Goal: Task Accomplishment & Management: Manage account settings

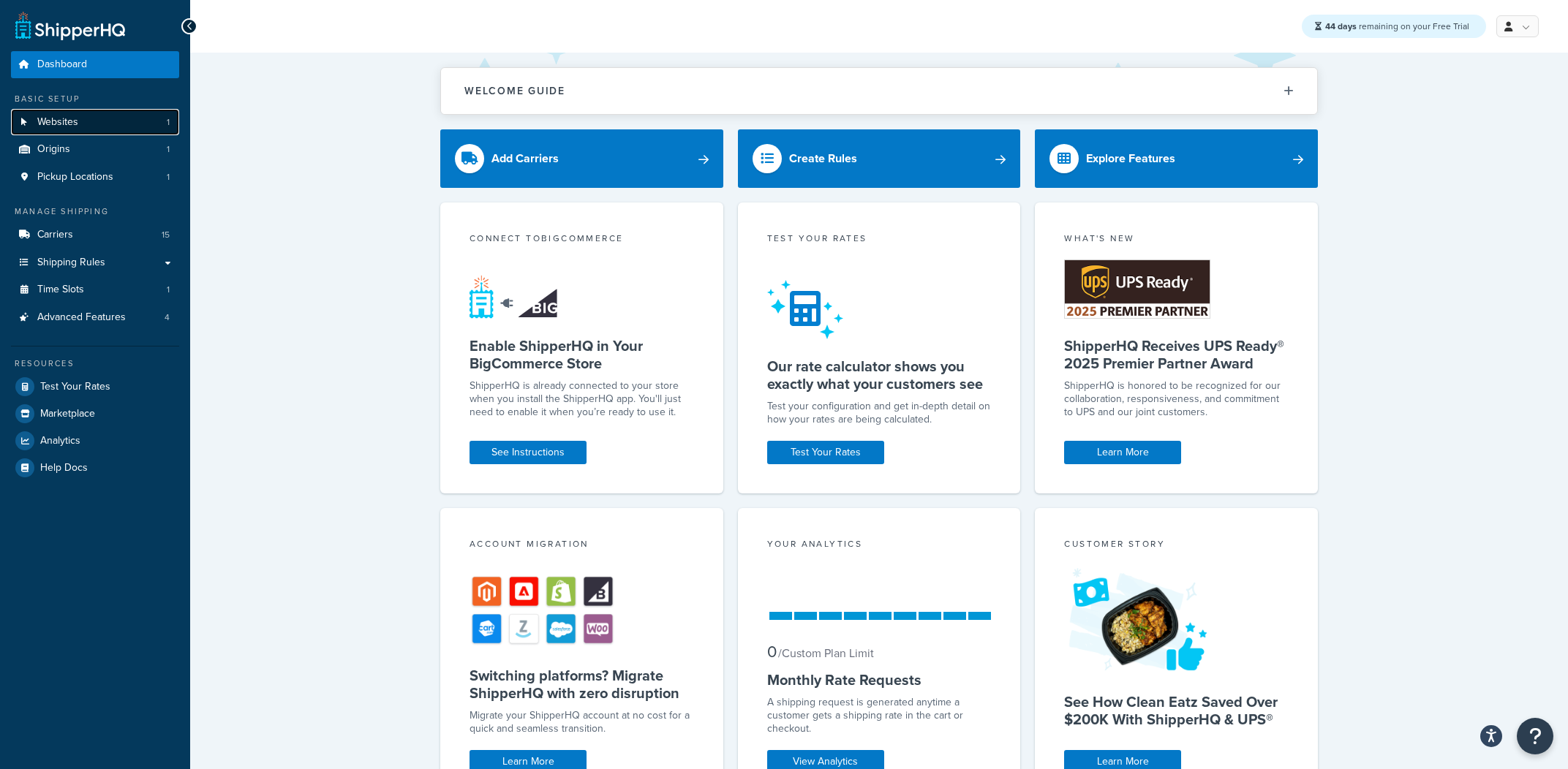
click at [105, 114] on link "Websites 1" at bounding box center [95, 122] width 168 height 27
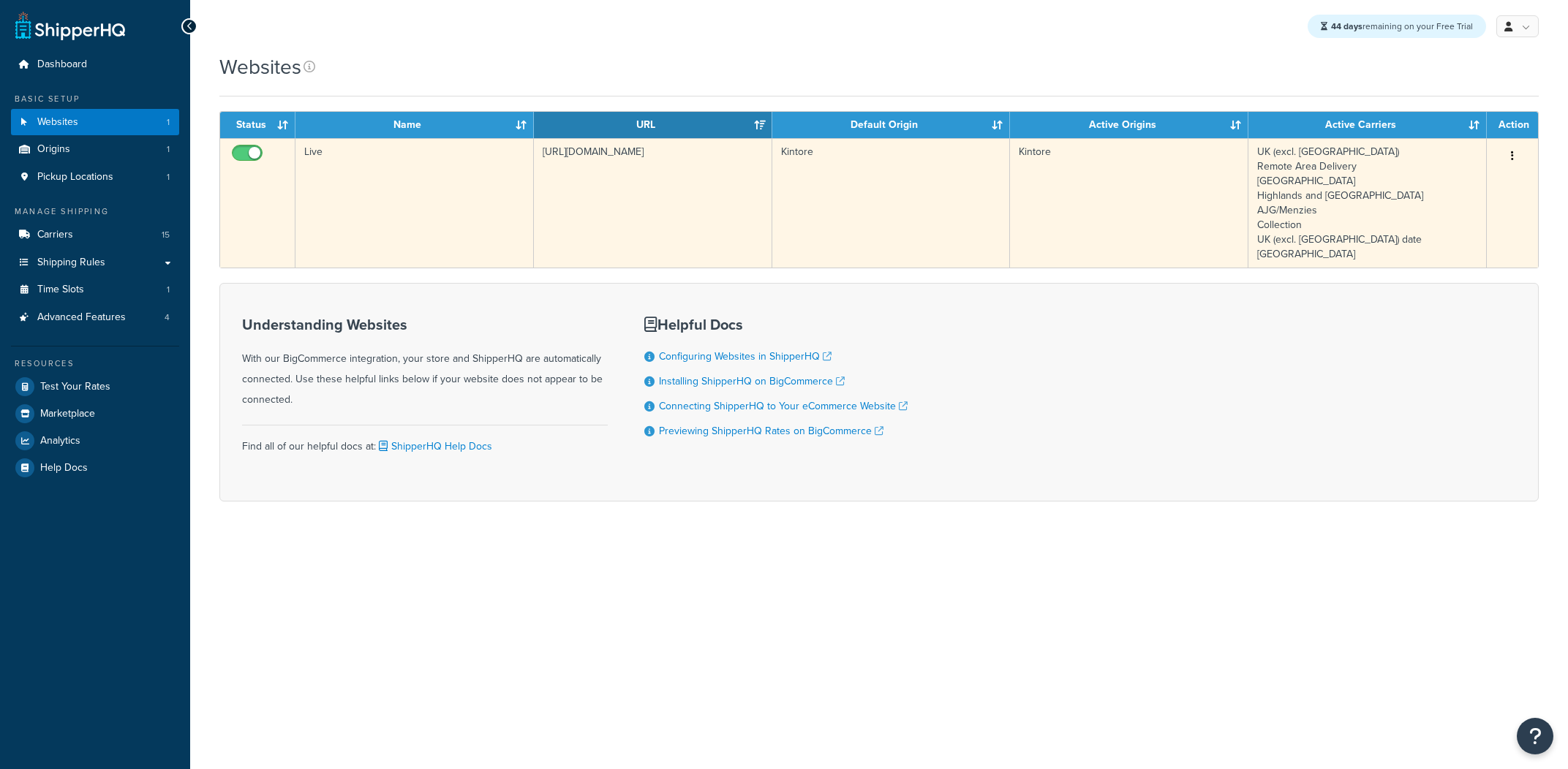
click at [645, 226] on td "[URL][DOMAIN_NAME]" at bounding box center [653, 203] width 239 height 130
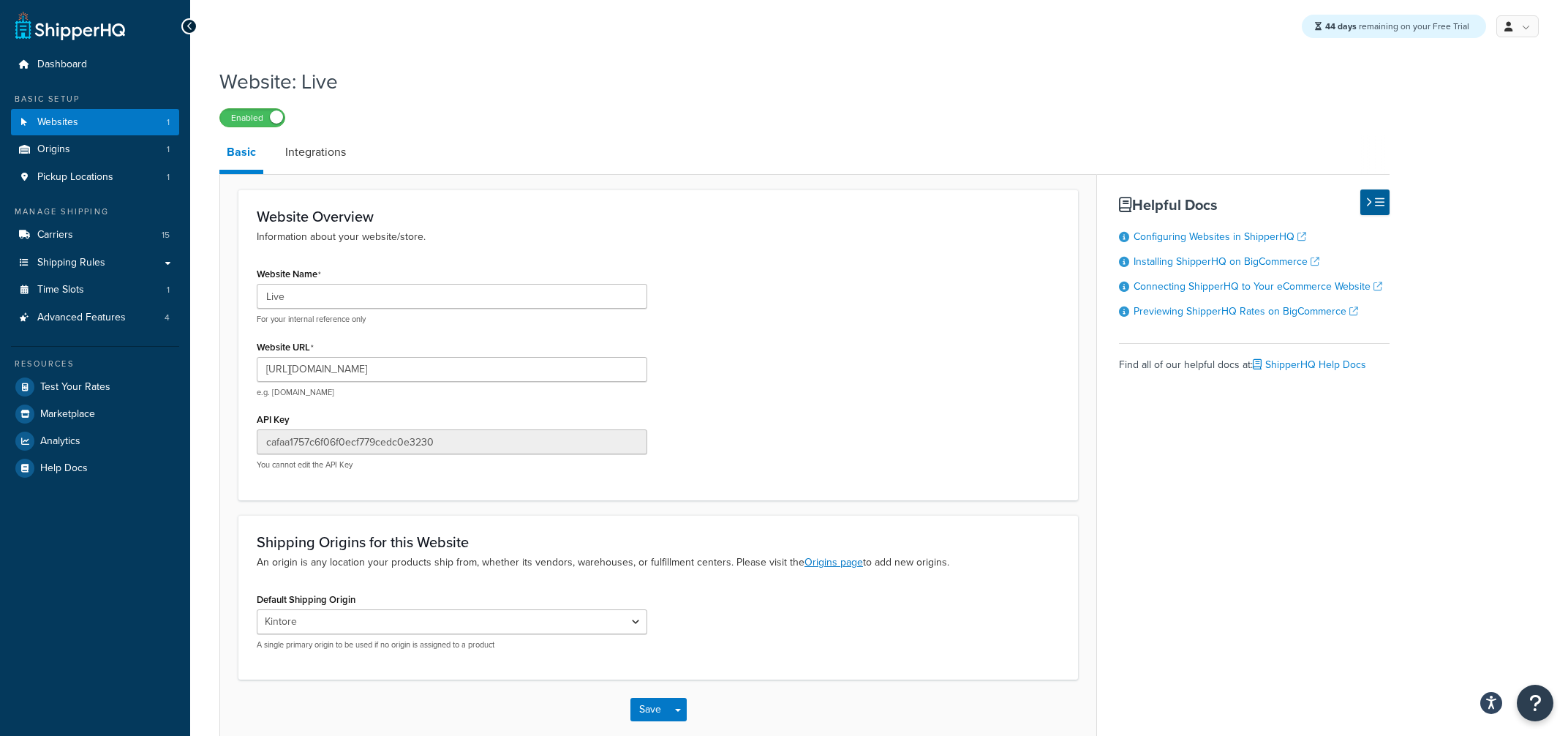
click at [750, 357] on div "Website Name Live For your internal reference only Website URL [URL][DOMAIN_NAM…" at bounding box center [658, 372] width 825 height 218
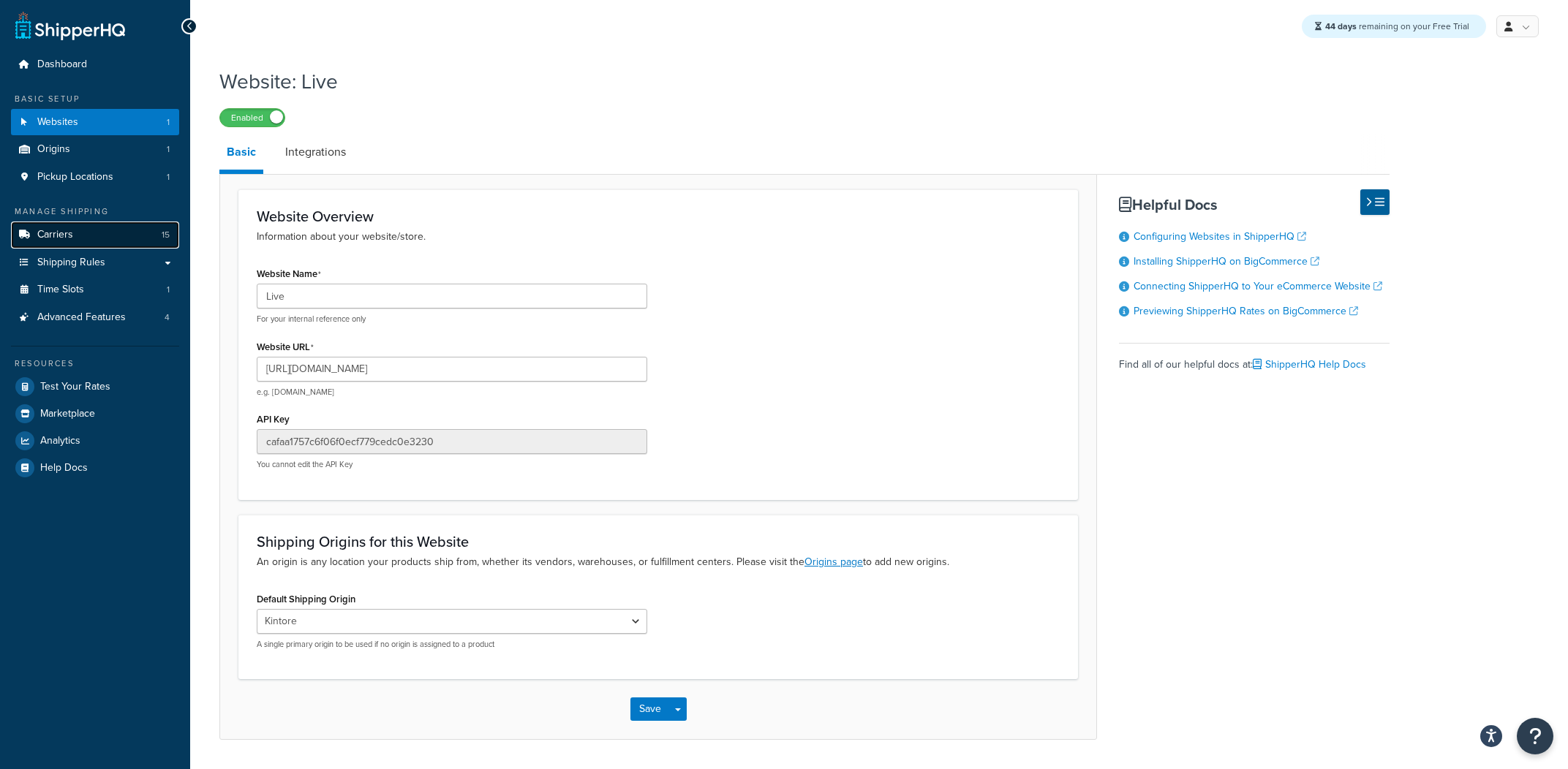
click at [110, 237] on link "Carriers 15" at bounding box center [95, 235] width 168 height 27
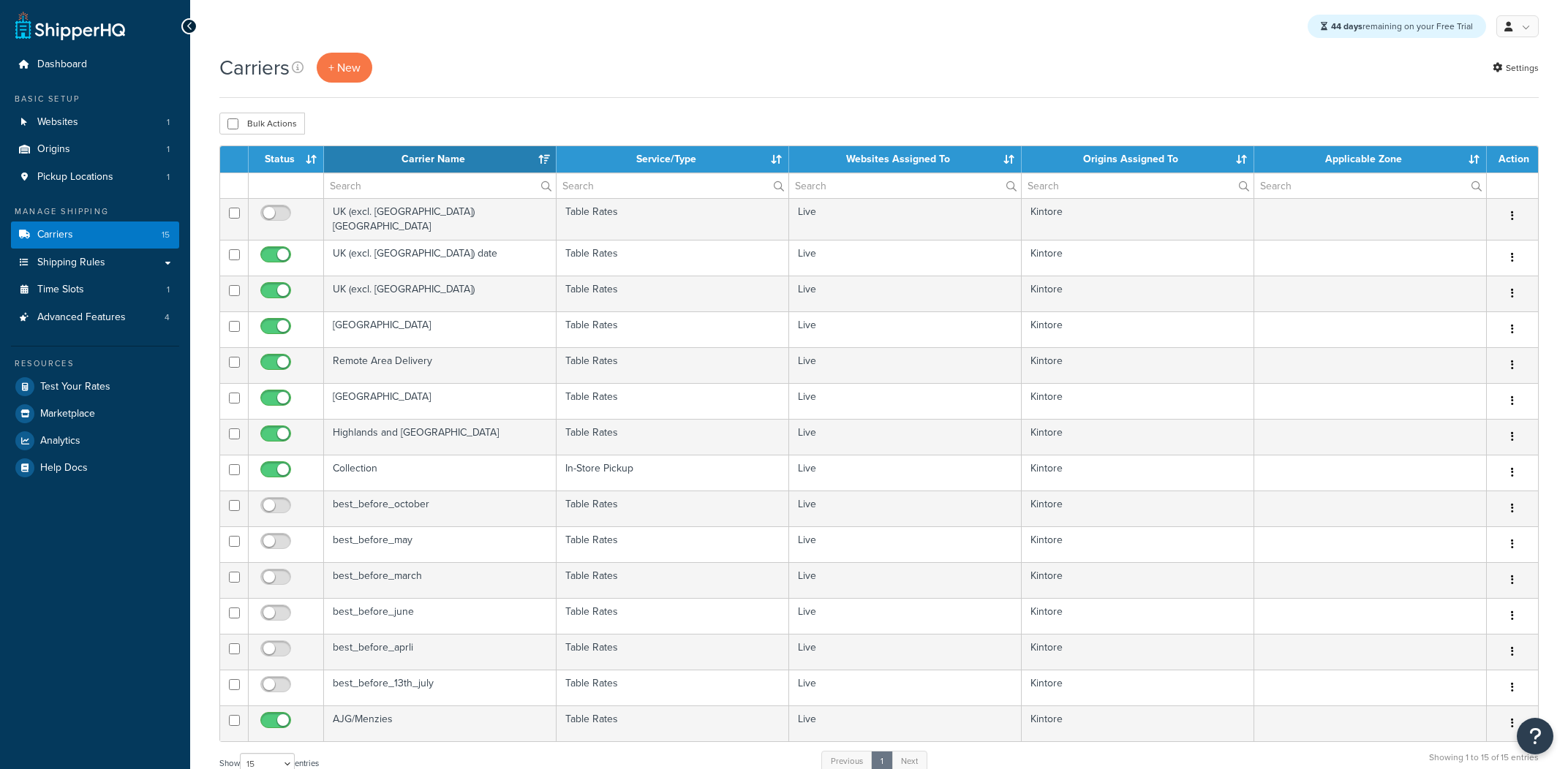
select select "15"
click at [94, 376] on link "Test Your Rates" at bounding box center [95, 387] width 168 height 26
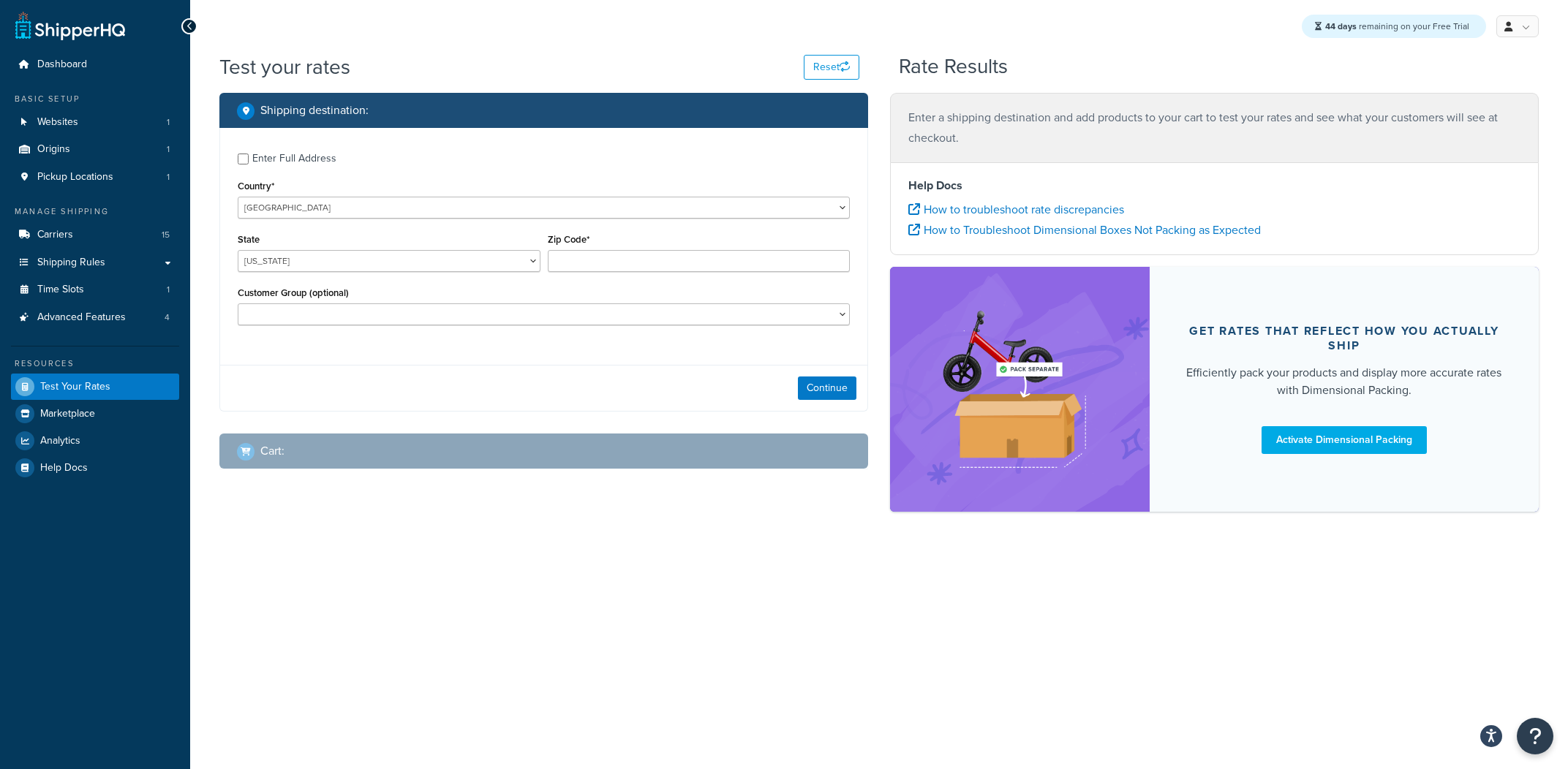
click at [311, 163] on div "Enter Full Address" at bounding box center [294, 158] width 84 height 20
click at [249, 163] on input "Enter Full Address" at bounding box center [243, 158] width 11 height 11
checkbox input "true"
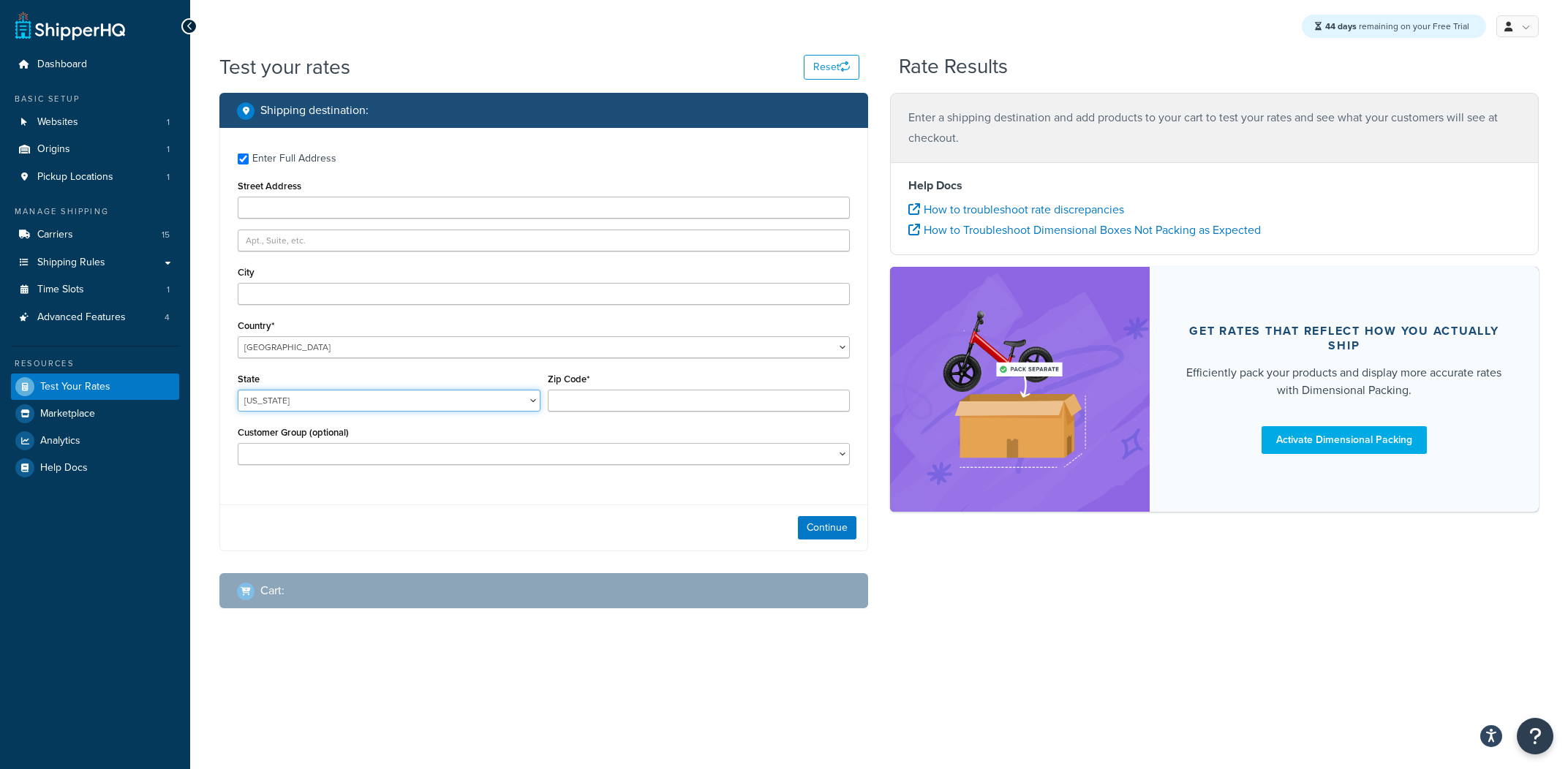
click at [238, 389] on select "Alabama Alaska American Samoa Arizona Arkansas Armed Forces Americas Armed Forc…" at bounding box center [390, 400] width 303 height 22
click at [238, 336] on select "United States United Kingdom Afghanistan Åland Islands Albania Algeria American…" at bounding box center [544, 347] width 612 height 22
select select "GB"
click option "United Kingdom" at bounding box center [0, 0] width 0 height 0
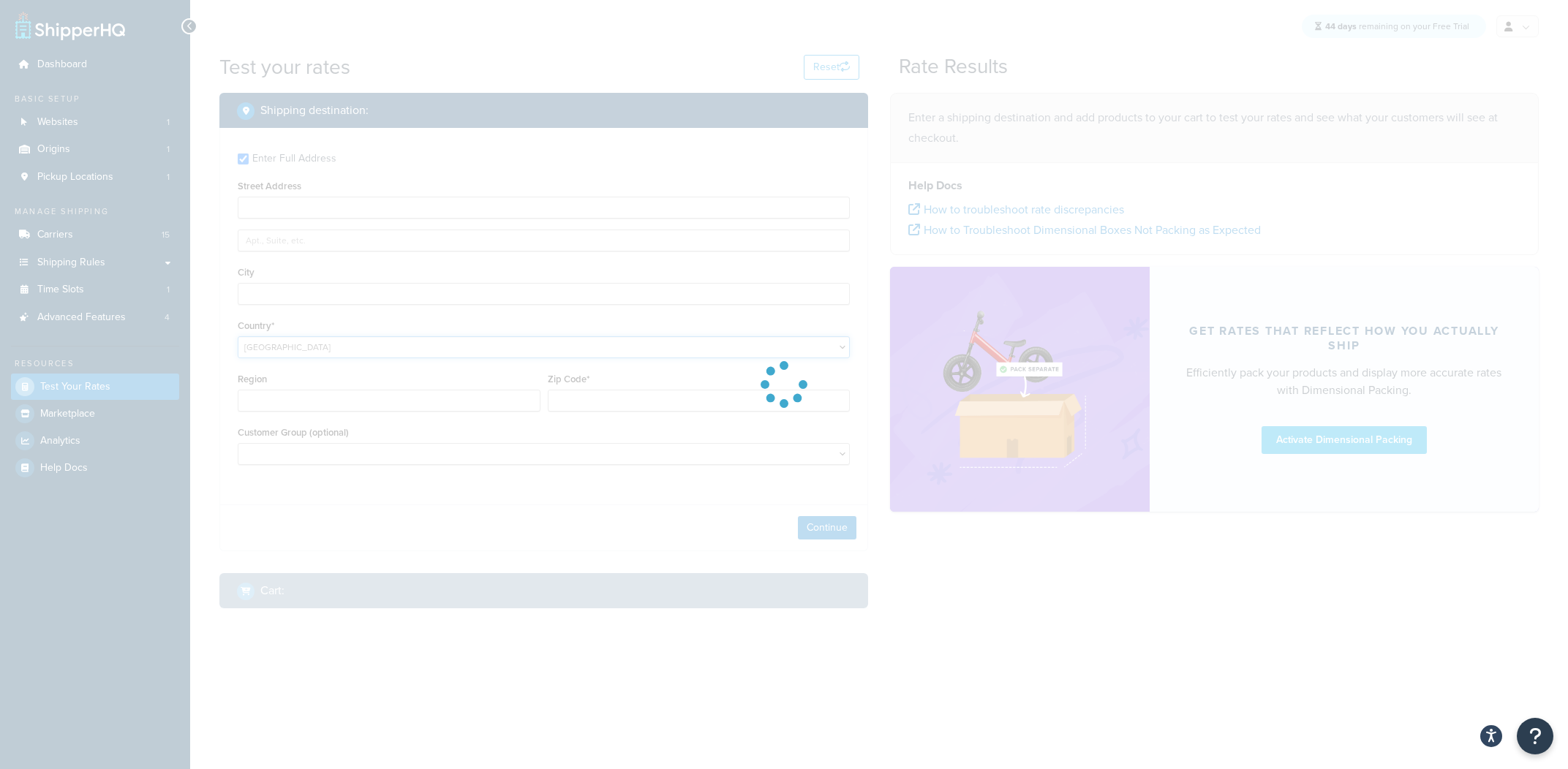
type input "AL"
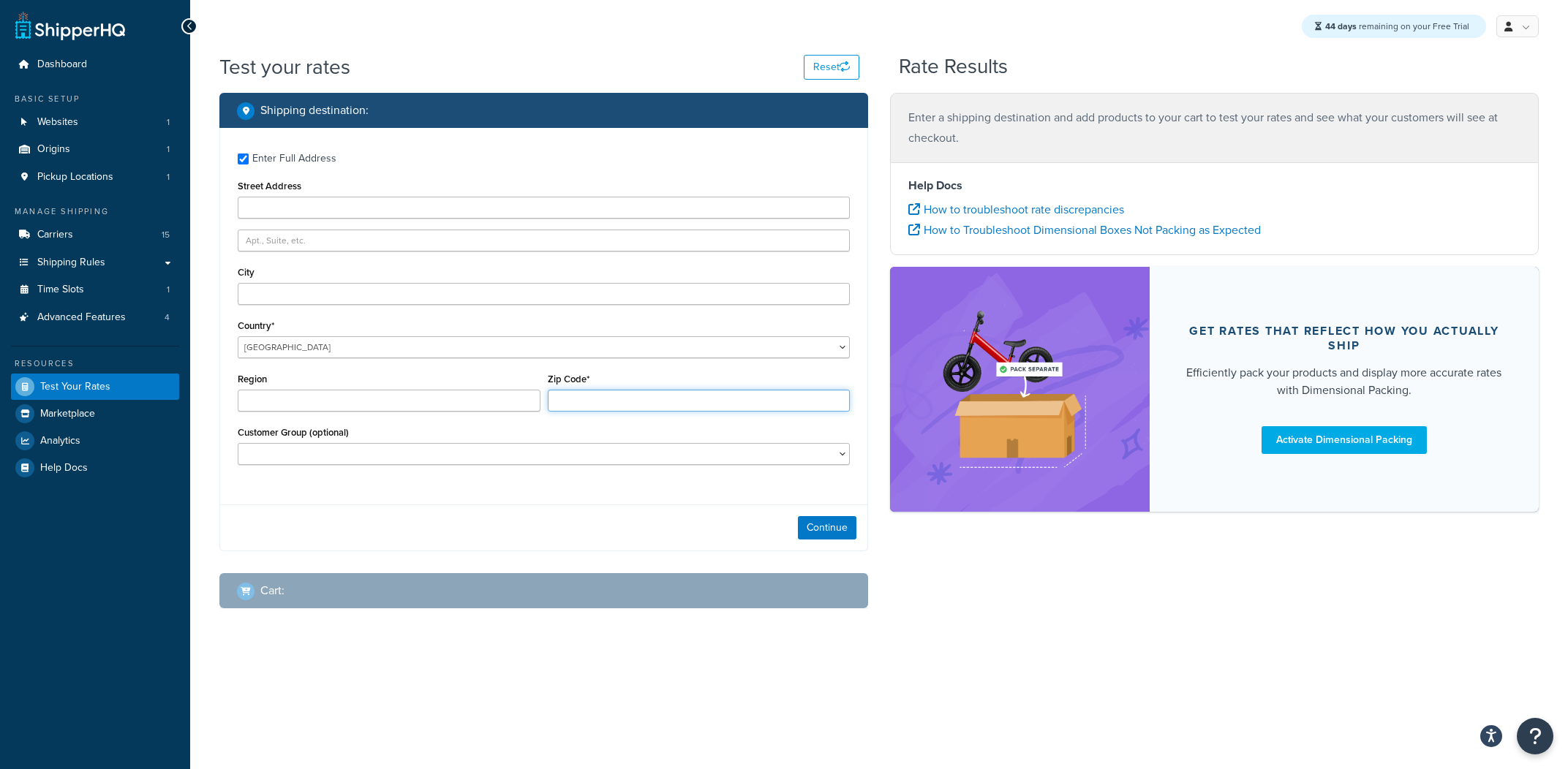
click at [607, 399] on input "Zip Code*" at bounding box center [699, 400] width 303 height 22
paste input "LS10 1PZ"
type input "LS10 1PZ"
click at [311, 306] on div "Enter Full Address Street Address City Country* United States United Kingdom Af…" at bounding box center [544, 310] width 647 height 366
click at [316, 303] on input "City" at bounding box center [544, 293] width 612 height 22
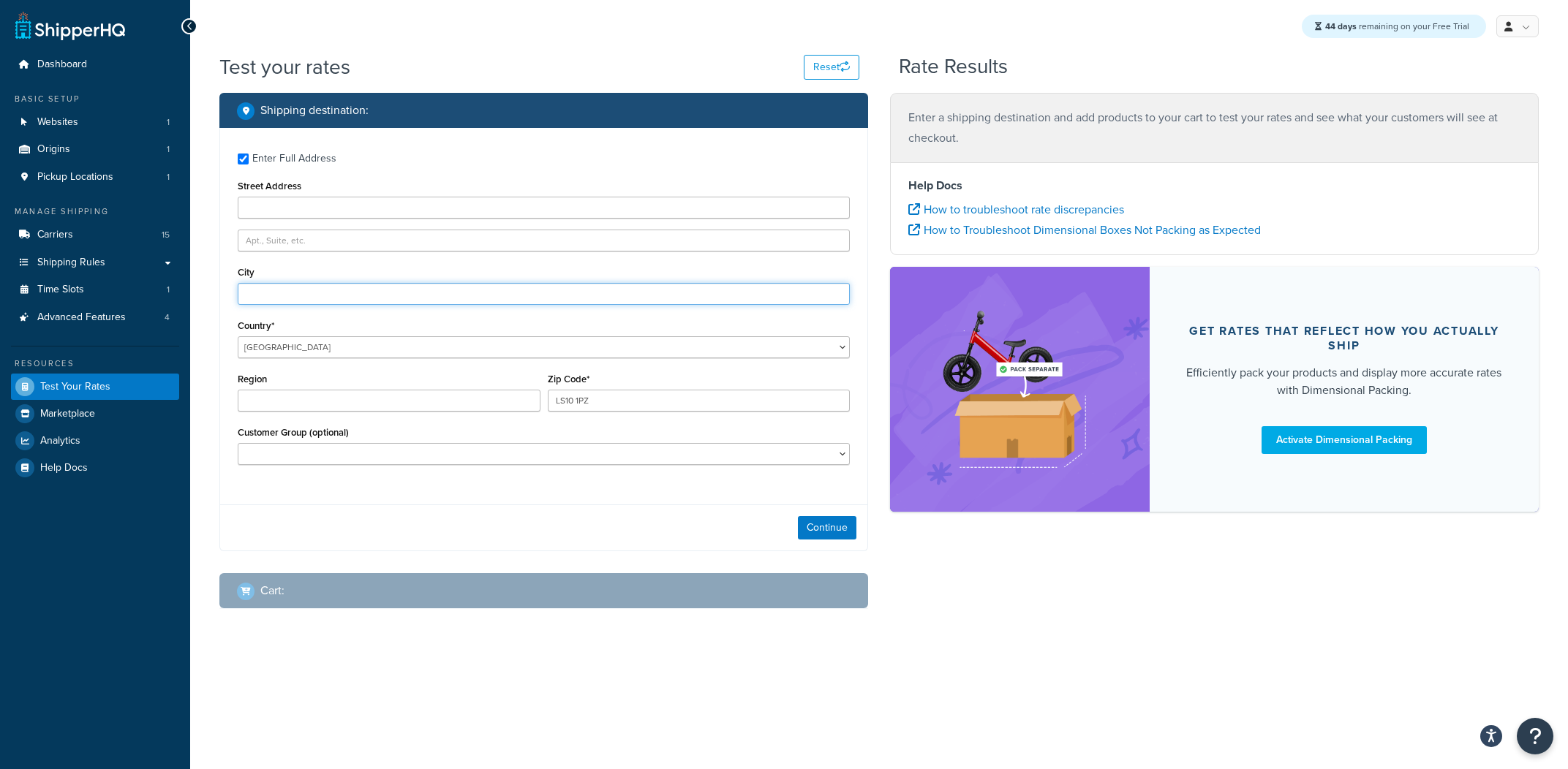
paste input "Leeds"
type input "Leeds"
click at [327, 401] on input "Region" at bounding box center [390, 400] width 303 height 22
paste input "North Yorkshire"
type input "North Yorkshire"
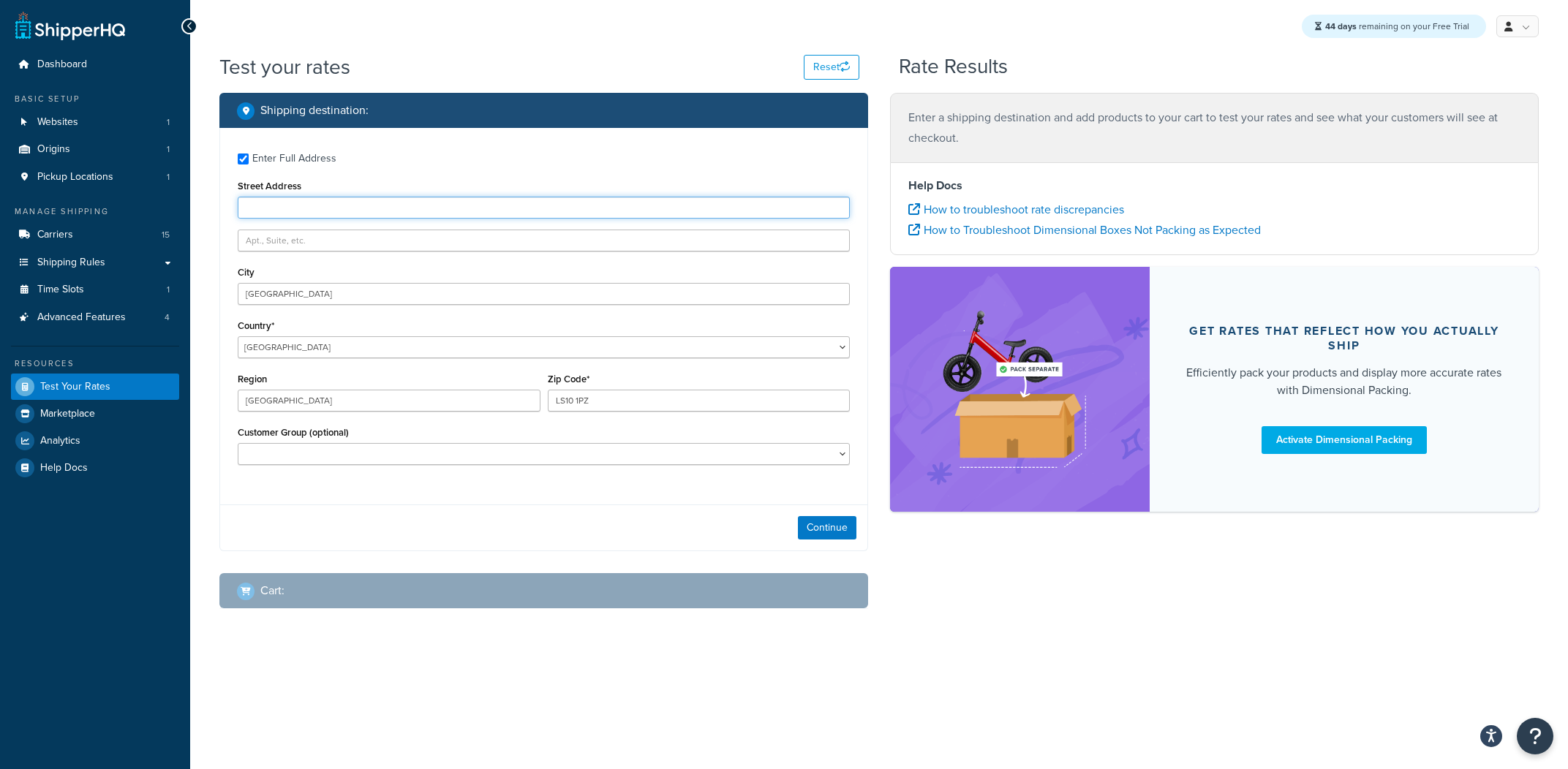
click at [469, 212] on input "Street Address" at bounding box center [544, 207] width 612 height 22
paste input "3 the Boulv, Leeds Dock"
type input "3 the Boulv, Leeds Dock"
click at [376, 245] on input "text" at bounding box center [544, 240] width 612 height 22
paste input "3 The Boulevard"
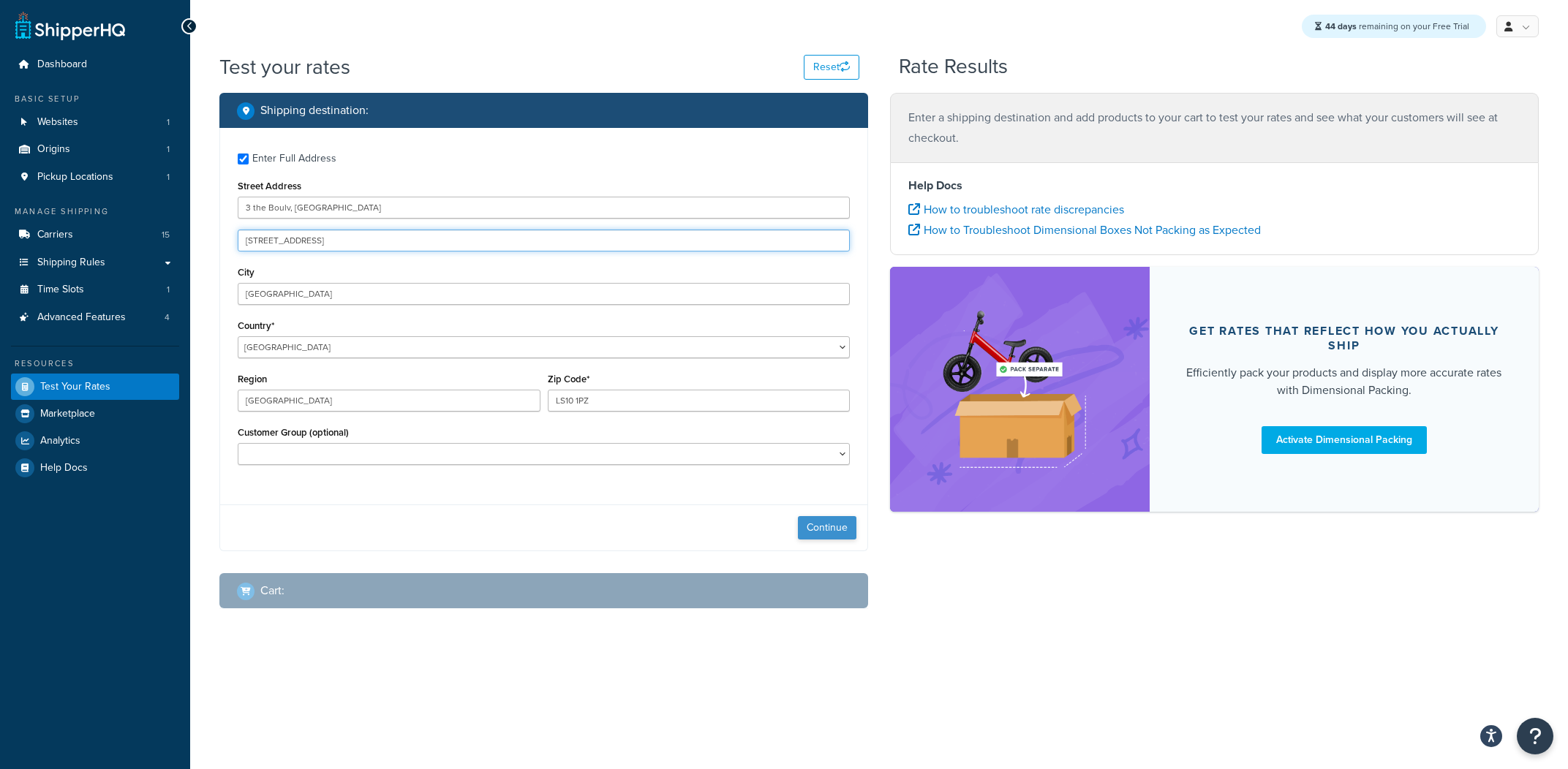
type input "3 The Boulevard"
click at [836, 536] on button "Continue" at bounding box center [827, 528] width 59 height 24
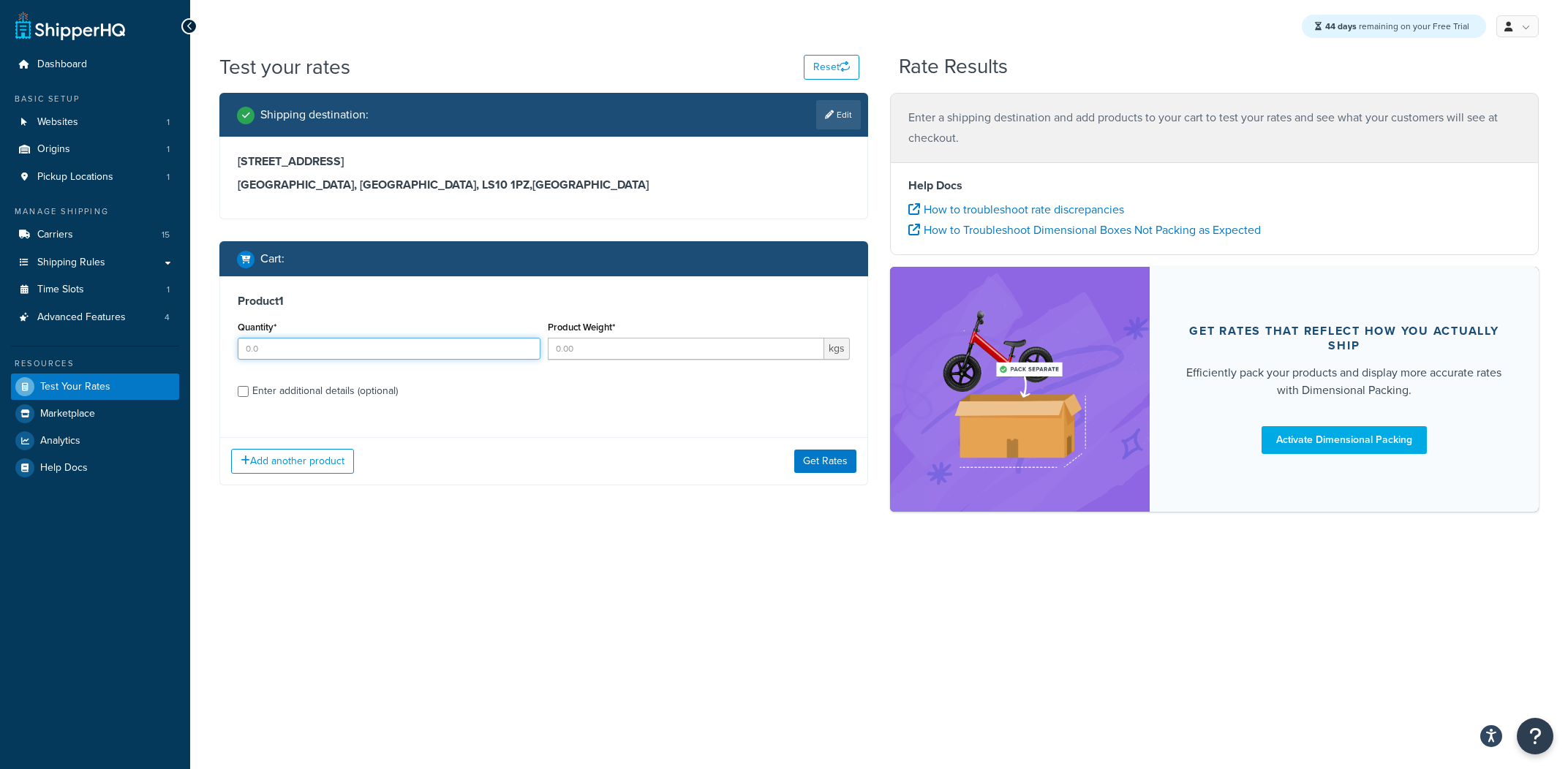
click at [364, 353] on input "Quantity*" at bounding box center [390, 349] width 303 height 22
type input "1"
click at [352, 372] on div "Product 1 Quantity* 1 Product Weight* 1 kgs Enter additional details (optional)" at bounding box center [544, 351] width 647 height 150
click at [341, 389] on div "Enter additional details (optional)" at bounding box center [325, 391] width 146 height 20
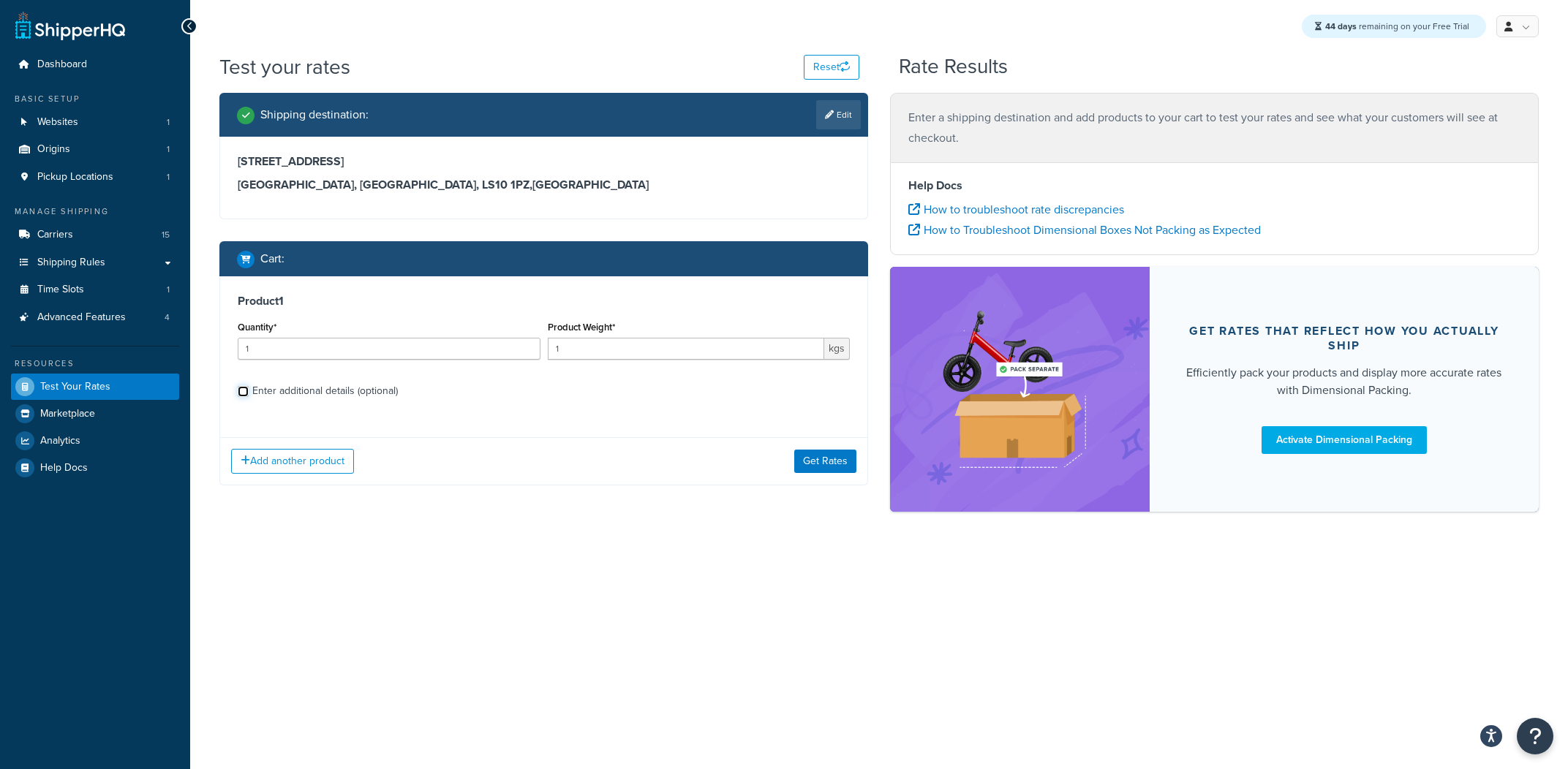
click at [249, 389] on input "Enter additional details (optional)" at bounding box center [243, 391] width 11 height 11
checkbox input "true"
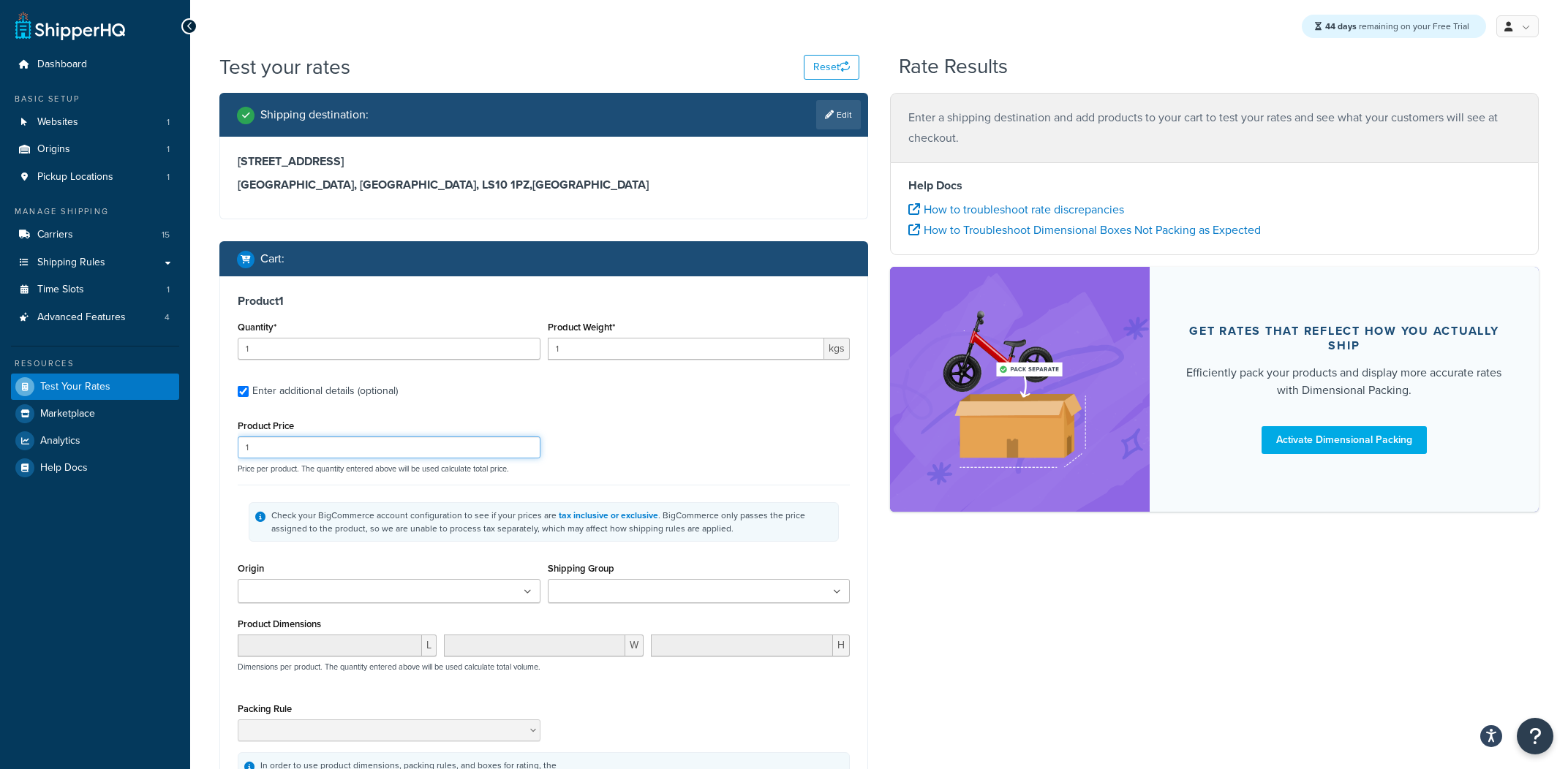
click at [355, 457] on input "1" at bounding box center [390, 447] width 303 height 22
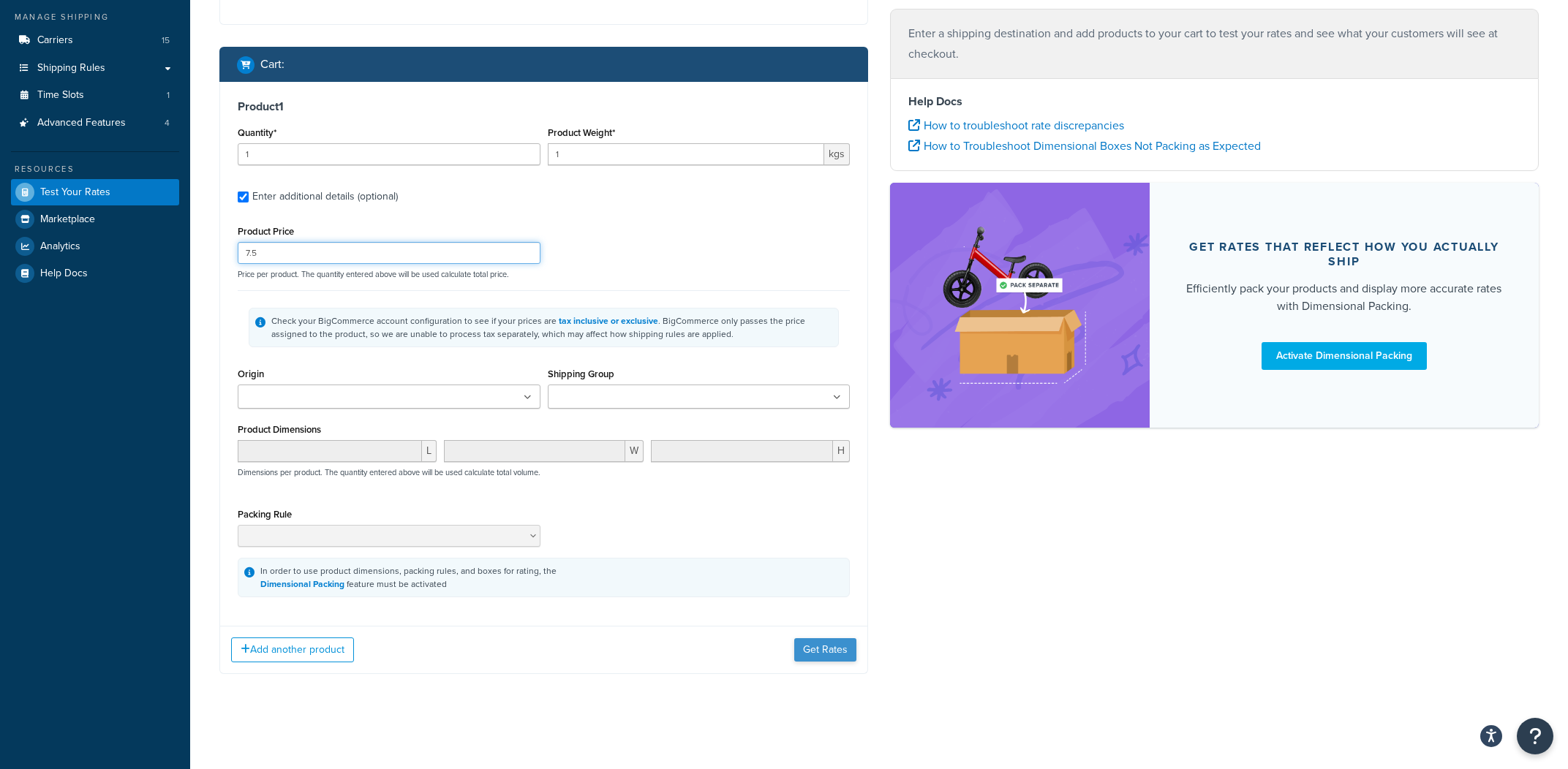
type input "7.5"
click at [824, 655] on button "Get Rates" at bounding box center [826, 650] width 62 height 24
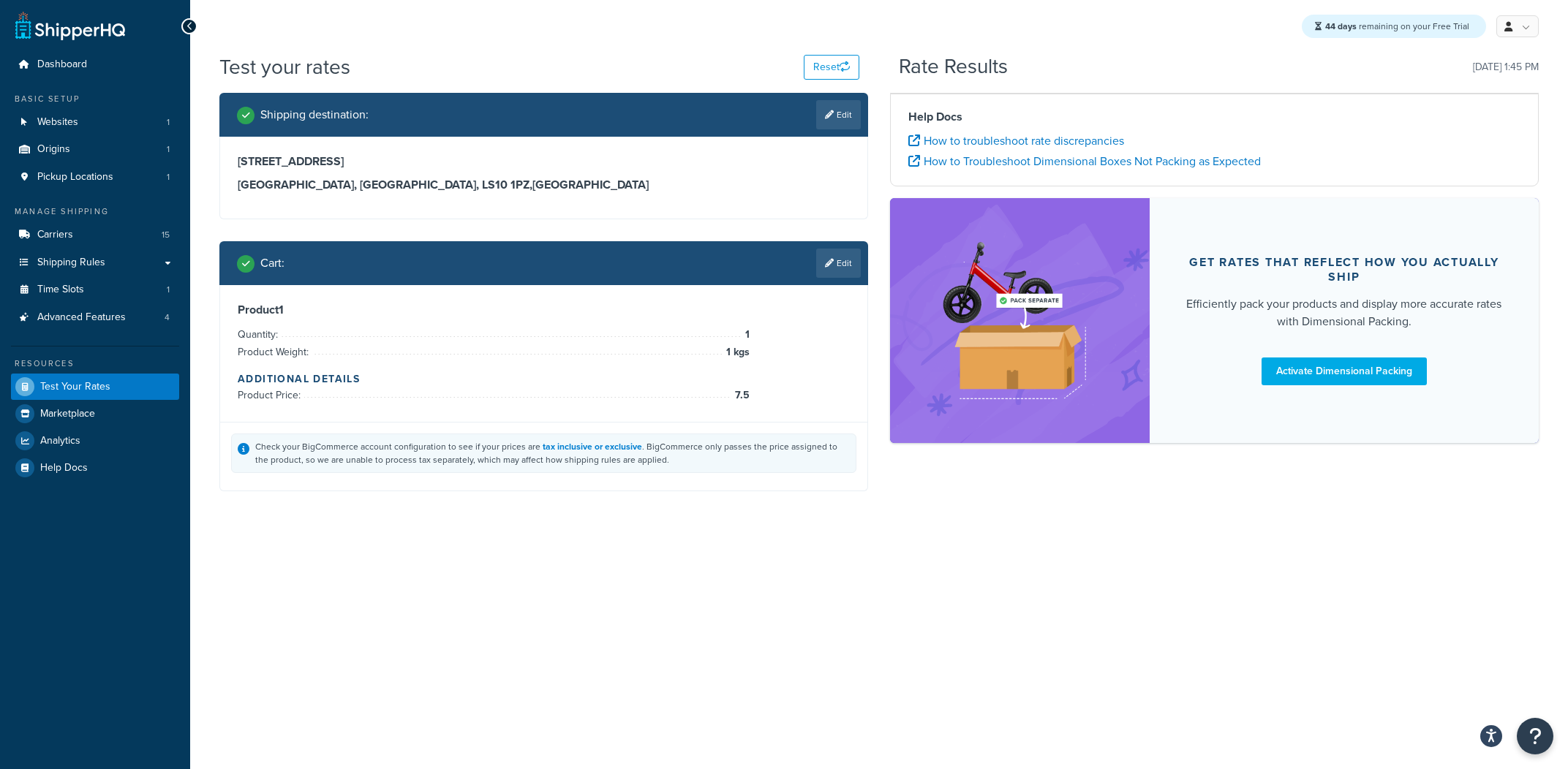
scroll to position [0, 0]
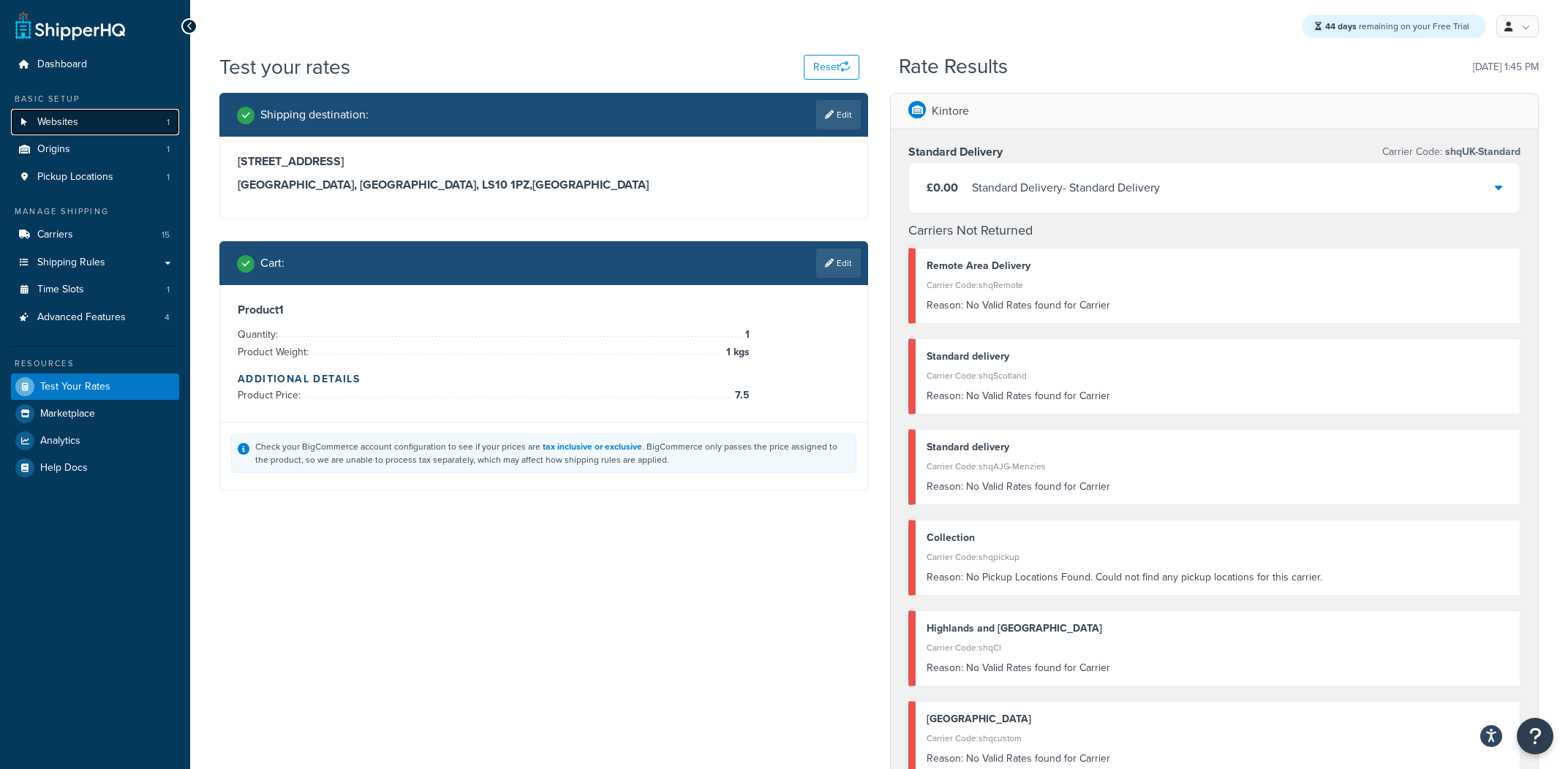
click at [112, 129] on link "Websites 1" at bounding box center [95, 122] width 168 height 27
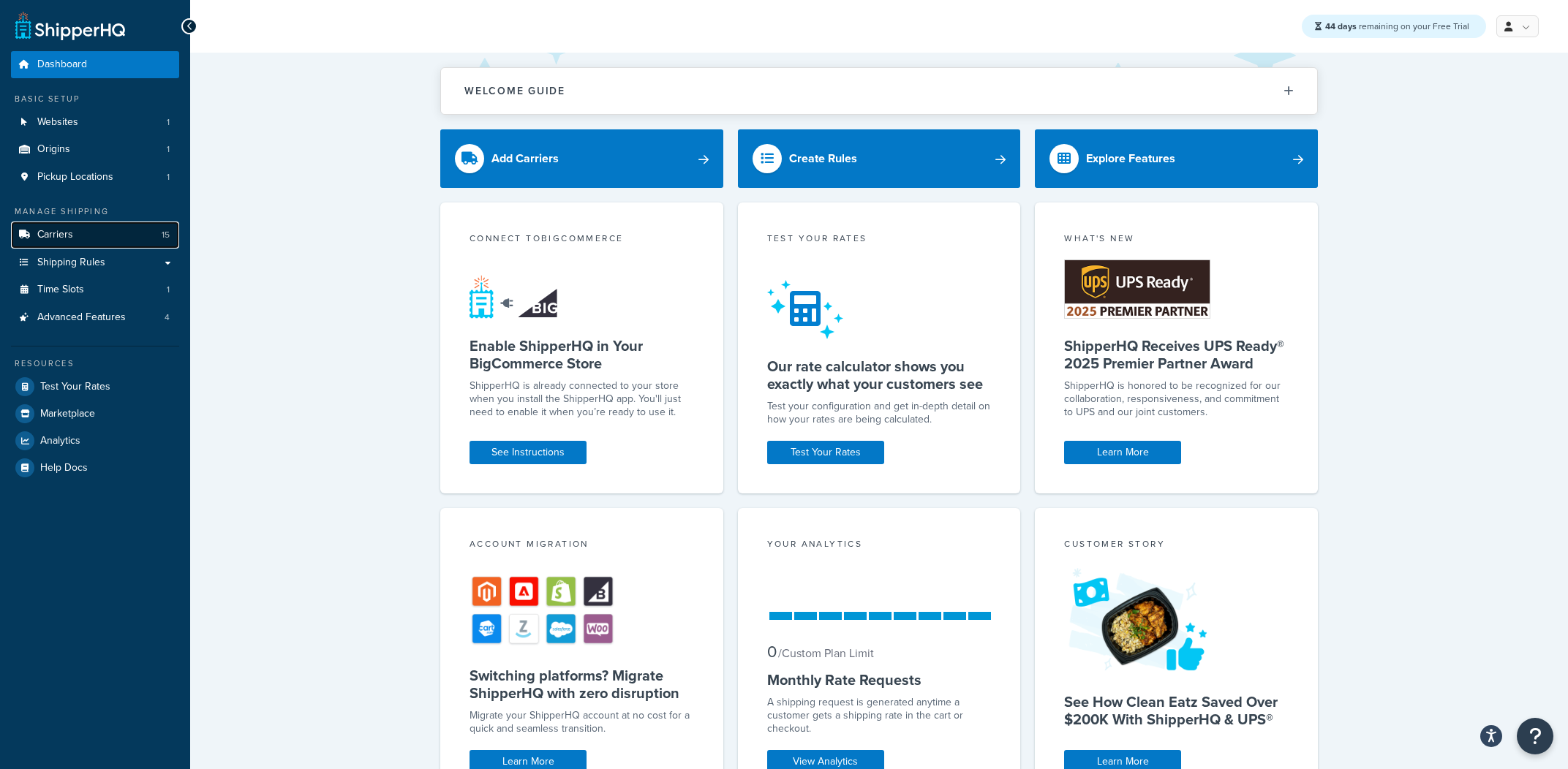
click at [127, 240] on link "Carriers 15" at bounding box center [95, 235] width 168 height 27
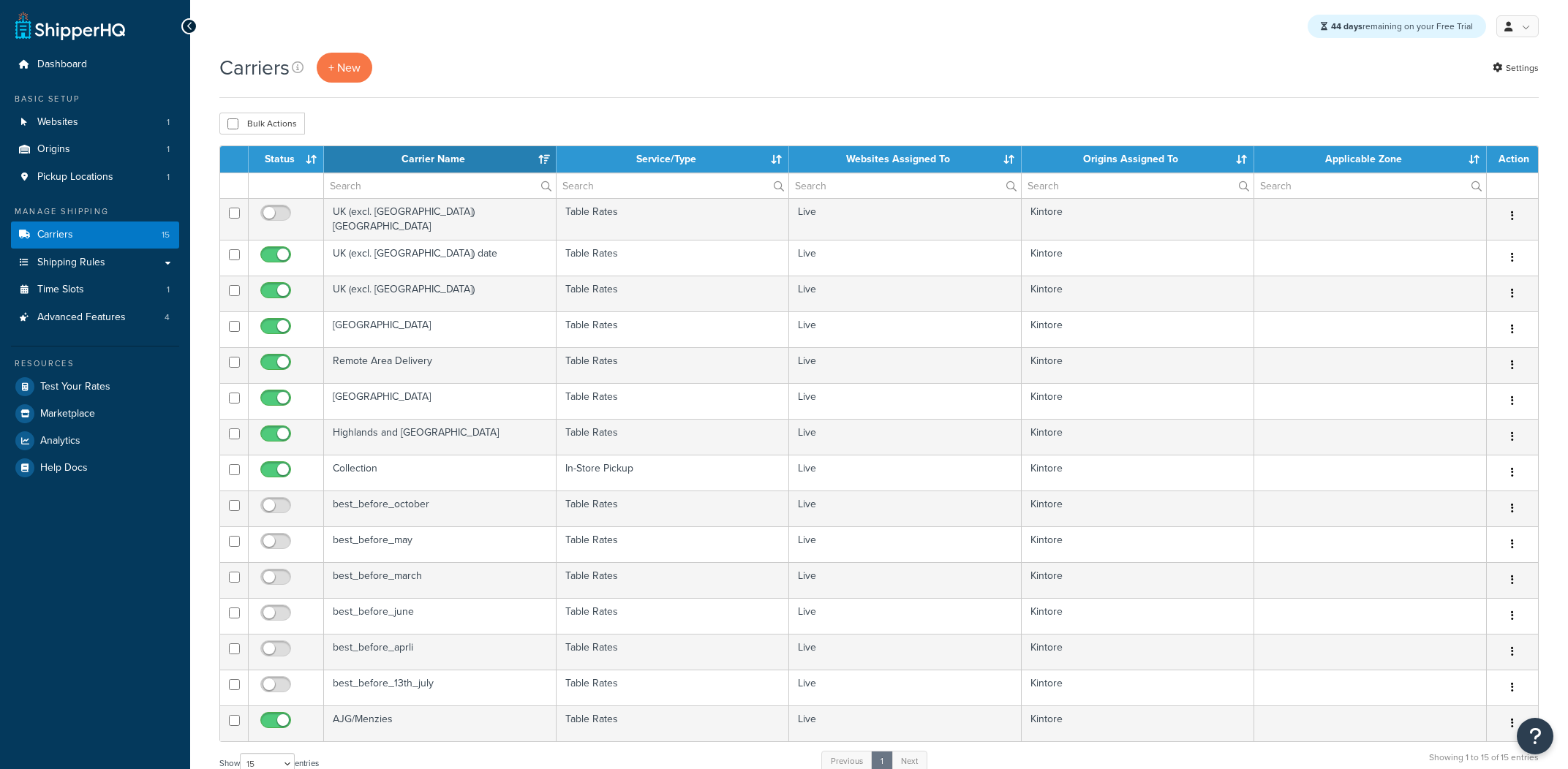
select select "15"
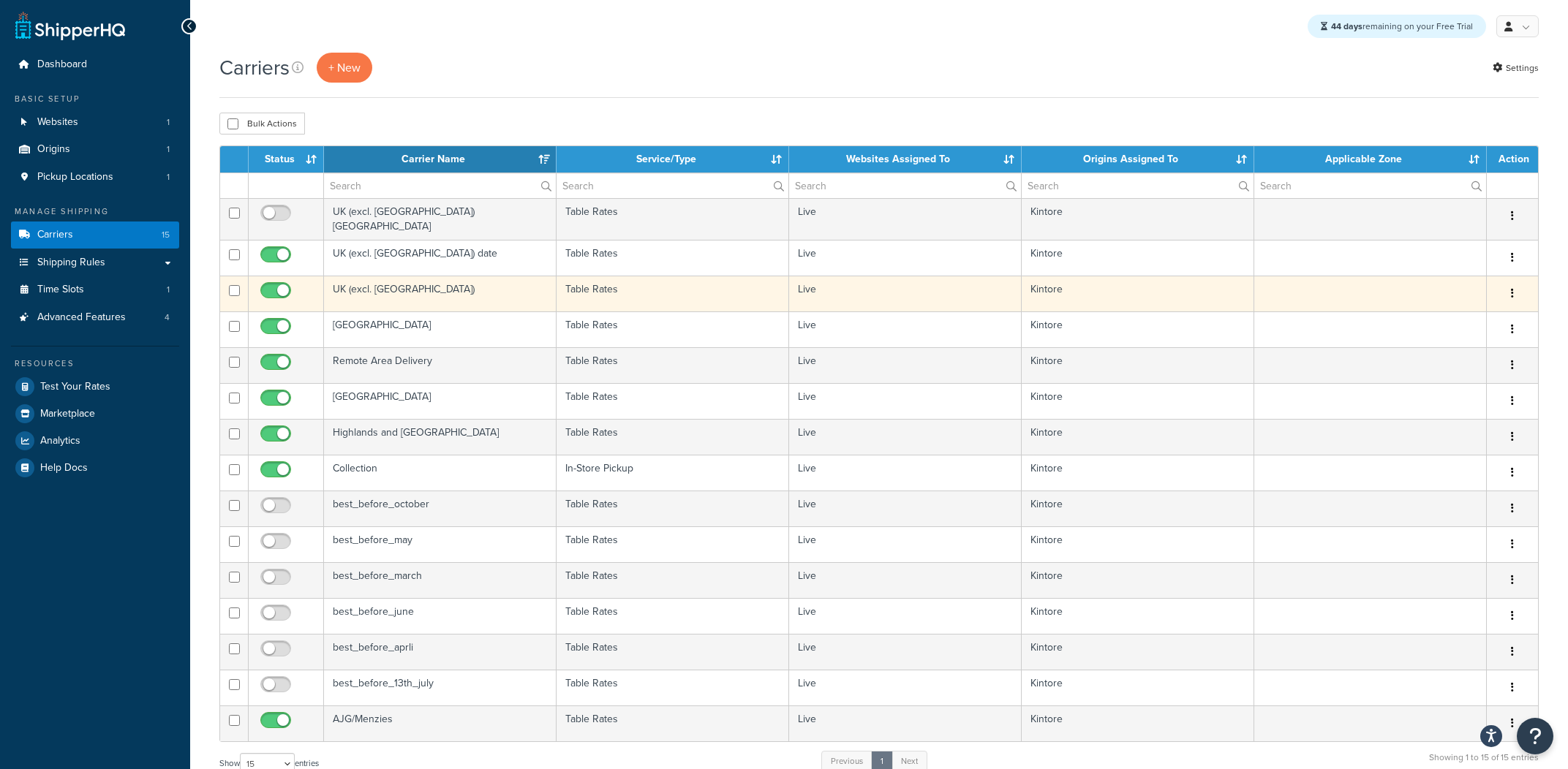
click at [404, 283] on td "UK (excl. [GEOGRAPHIC_DATA])" at bounding box center [440, 293] width 232 height 36
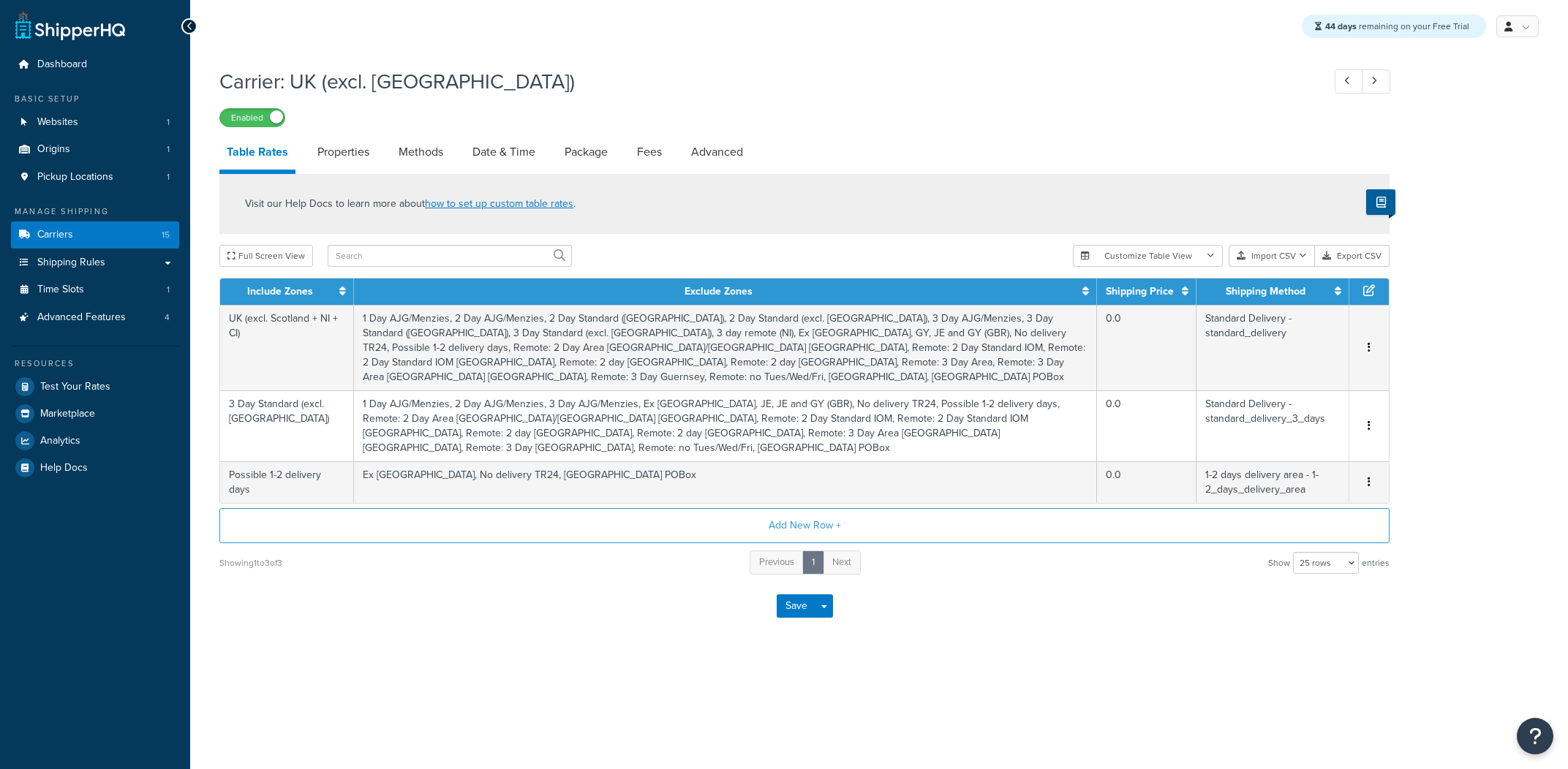
select select "25"
click at [720, 162] on link "Advanced" at bounding box center [717, 152] width 67 height 35
select select "false"
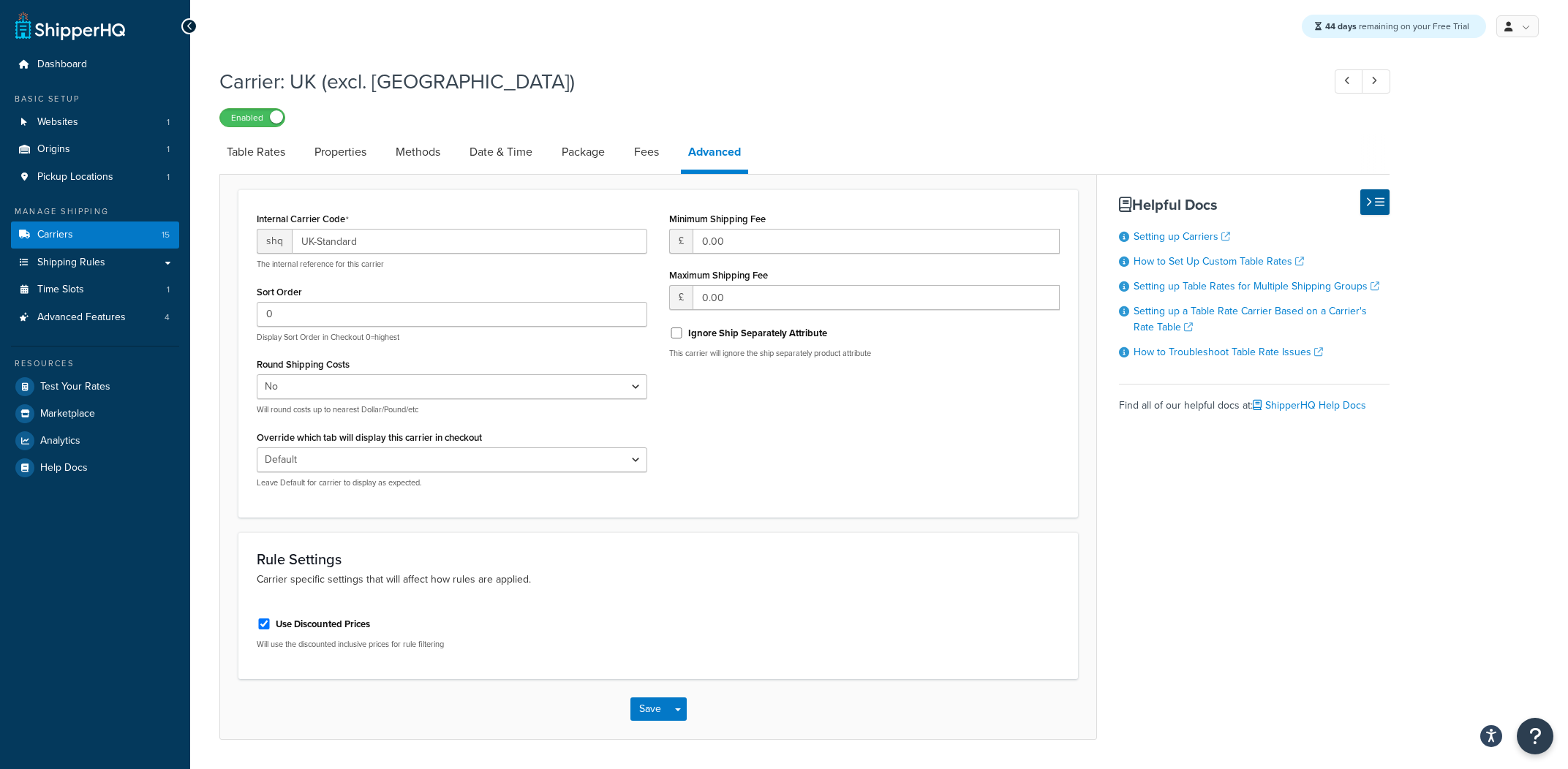
scroll to position [2, 0]
click at [240, 156] on link "Table Rates" at bounding box center [256, 149] width 73 height 35
select select "25"
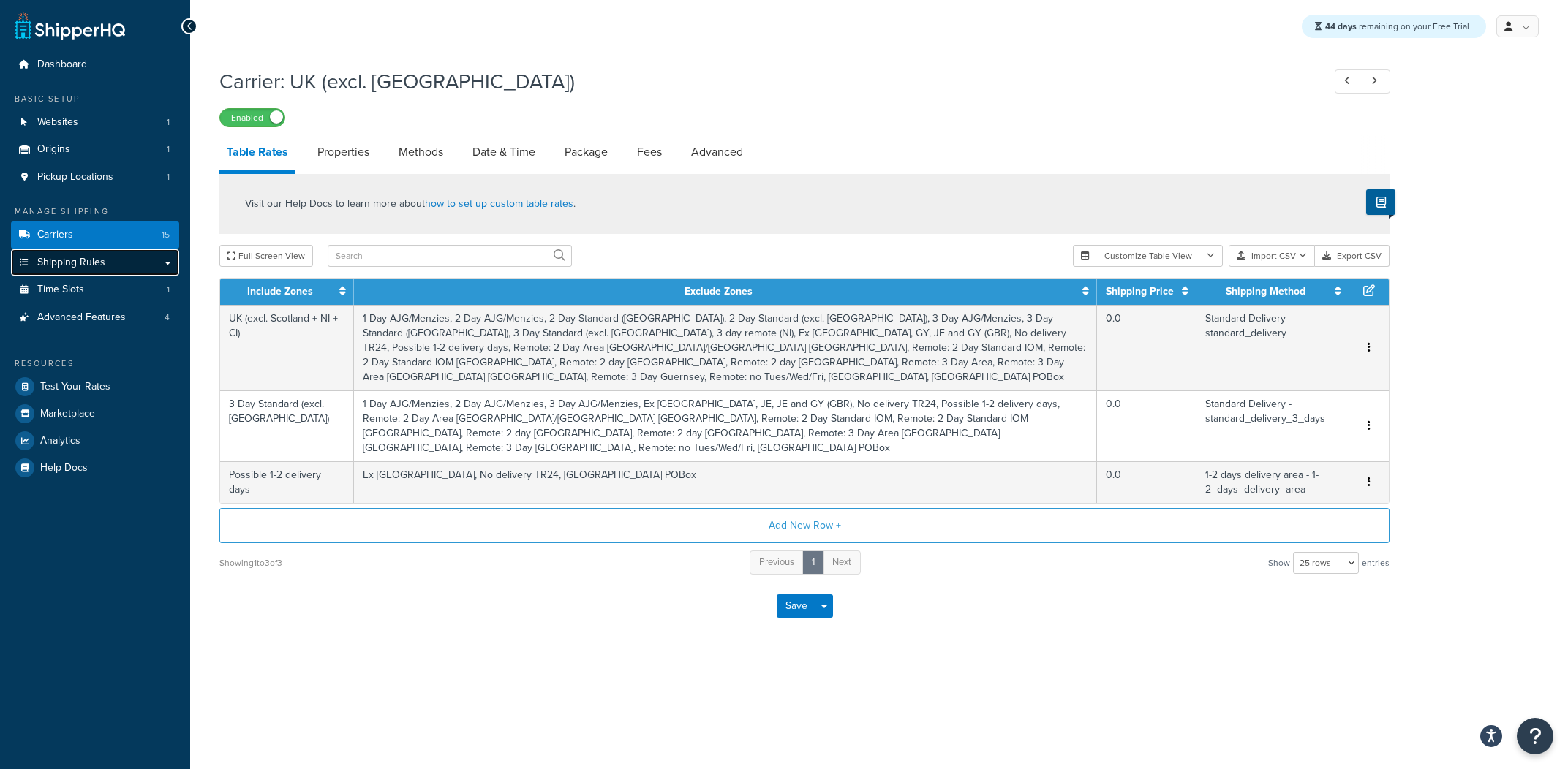
click at [132, 265] on link "Shipping Rules" at bounding box center [95, 262] width 168 height 27
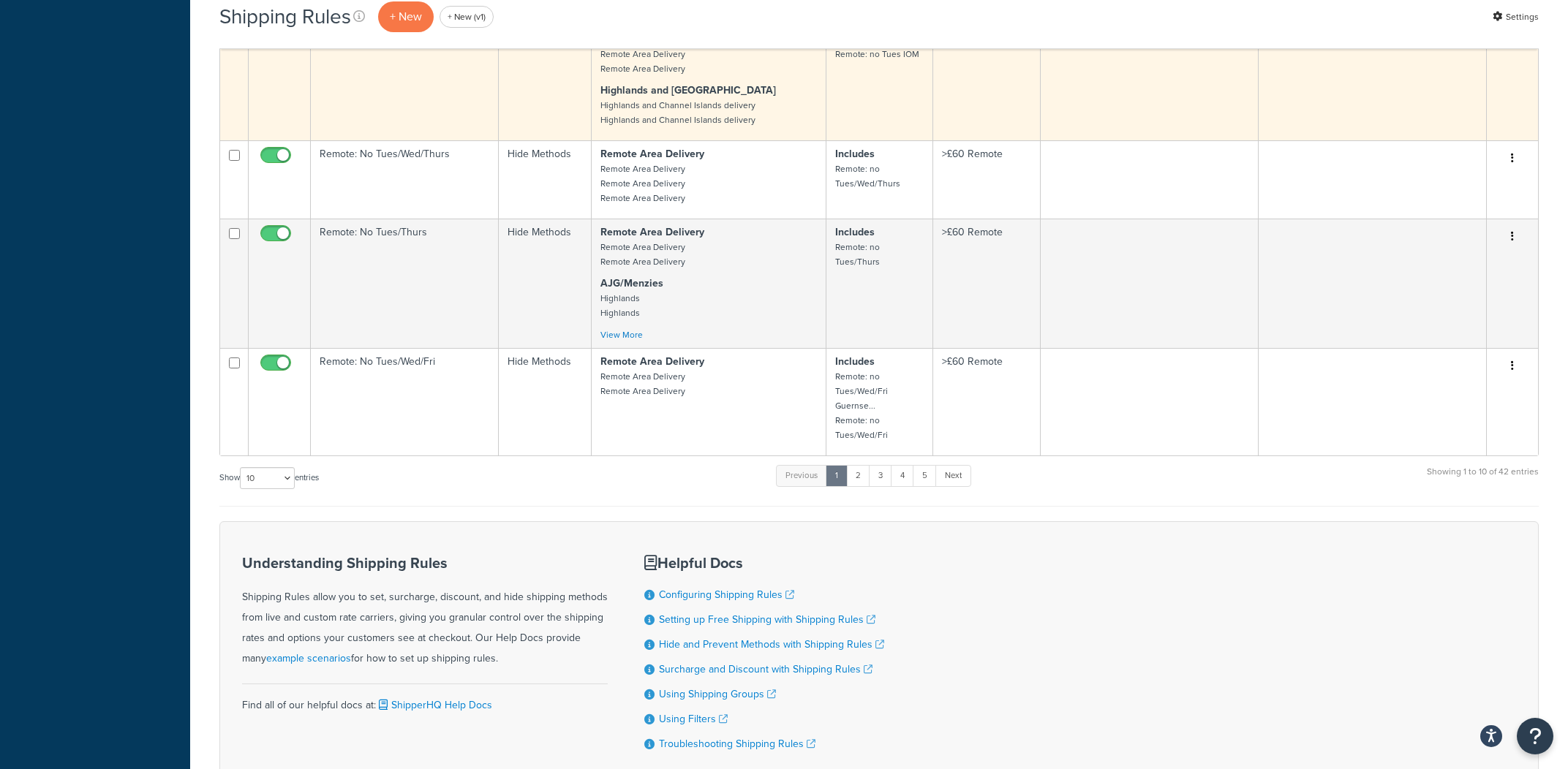
scroll to position [1031, 0]
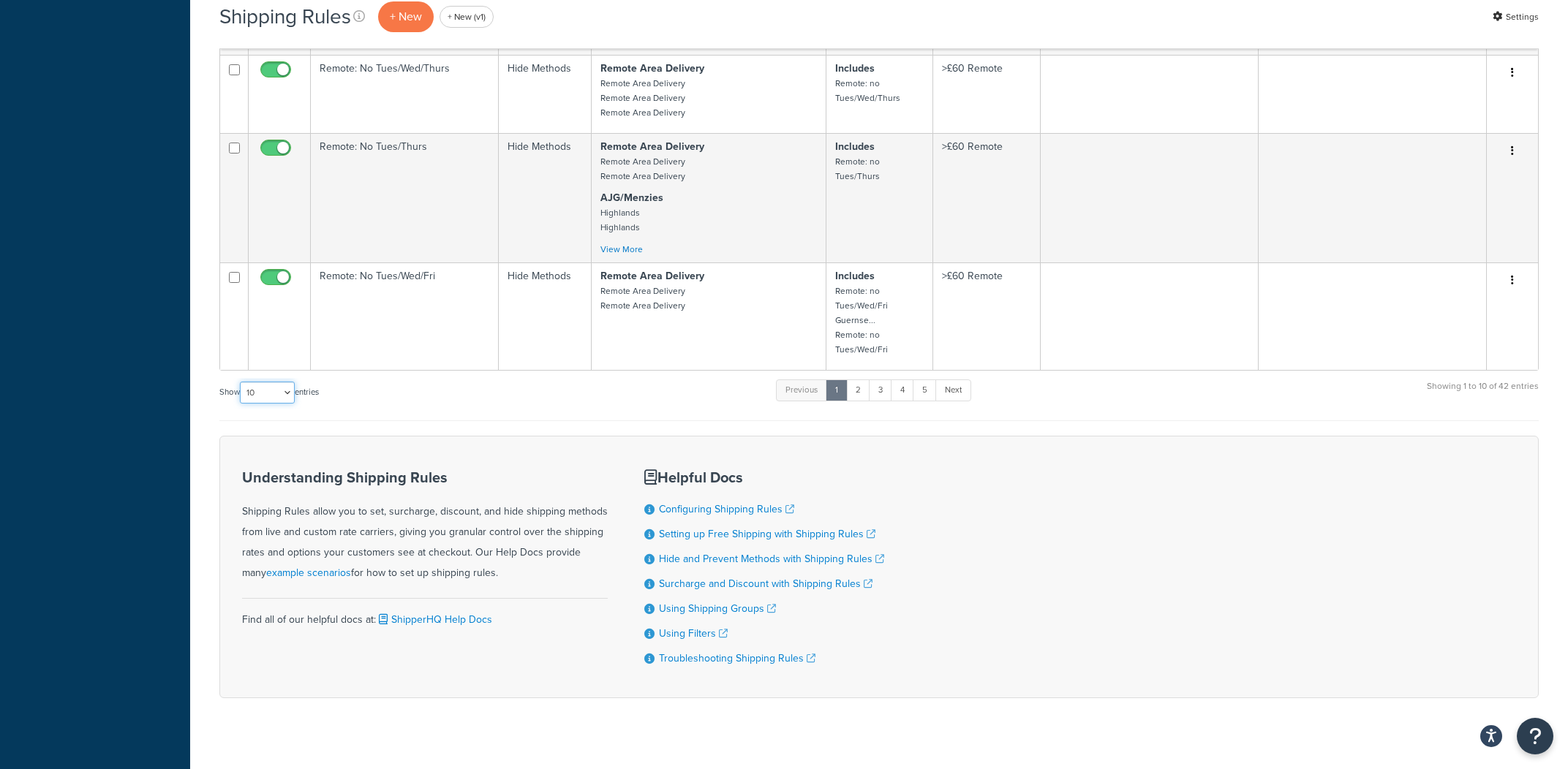
select select "1000"
click option "1000" at bounding box center [0, 0] width 0 height 0
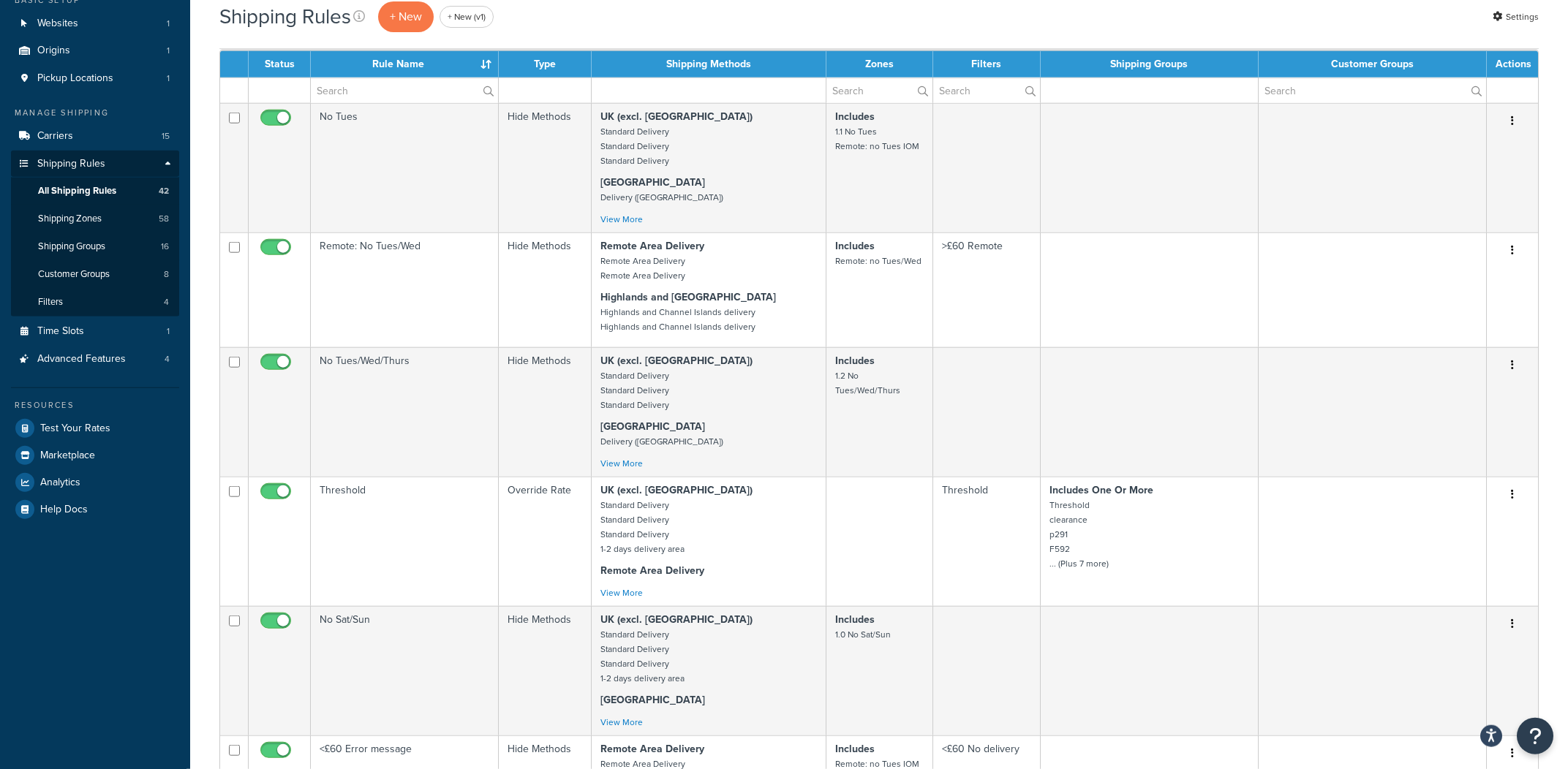
scroll to position [80, 0]
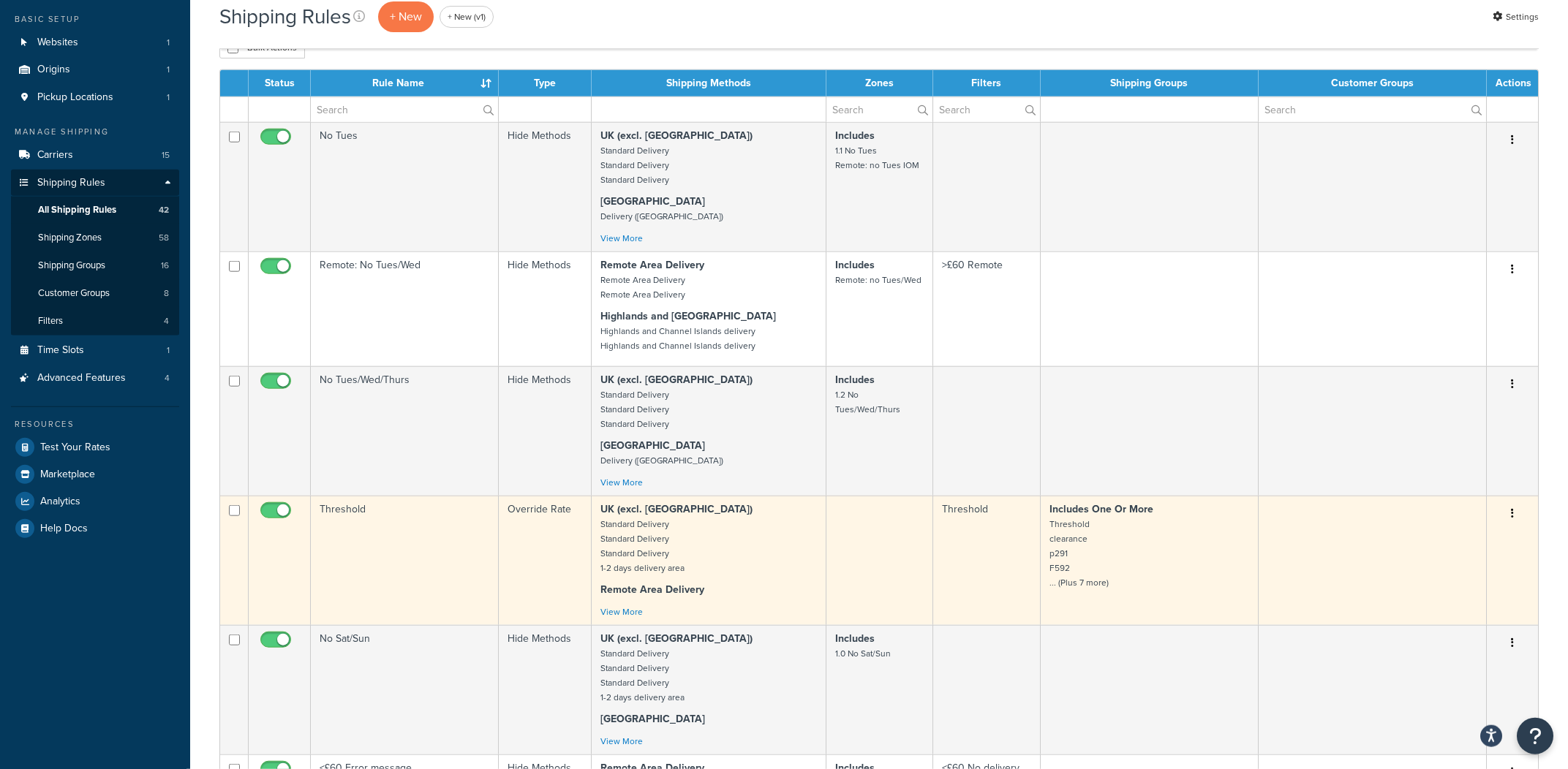
click at [1514, 520] on button "button" at bounding box center [1513, 514] width 20 height 24
click at [1486, 538] on link "Edit" at bounding box center [1464, 541] width 116 height 30
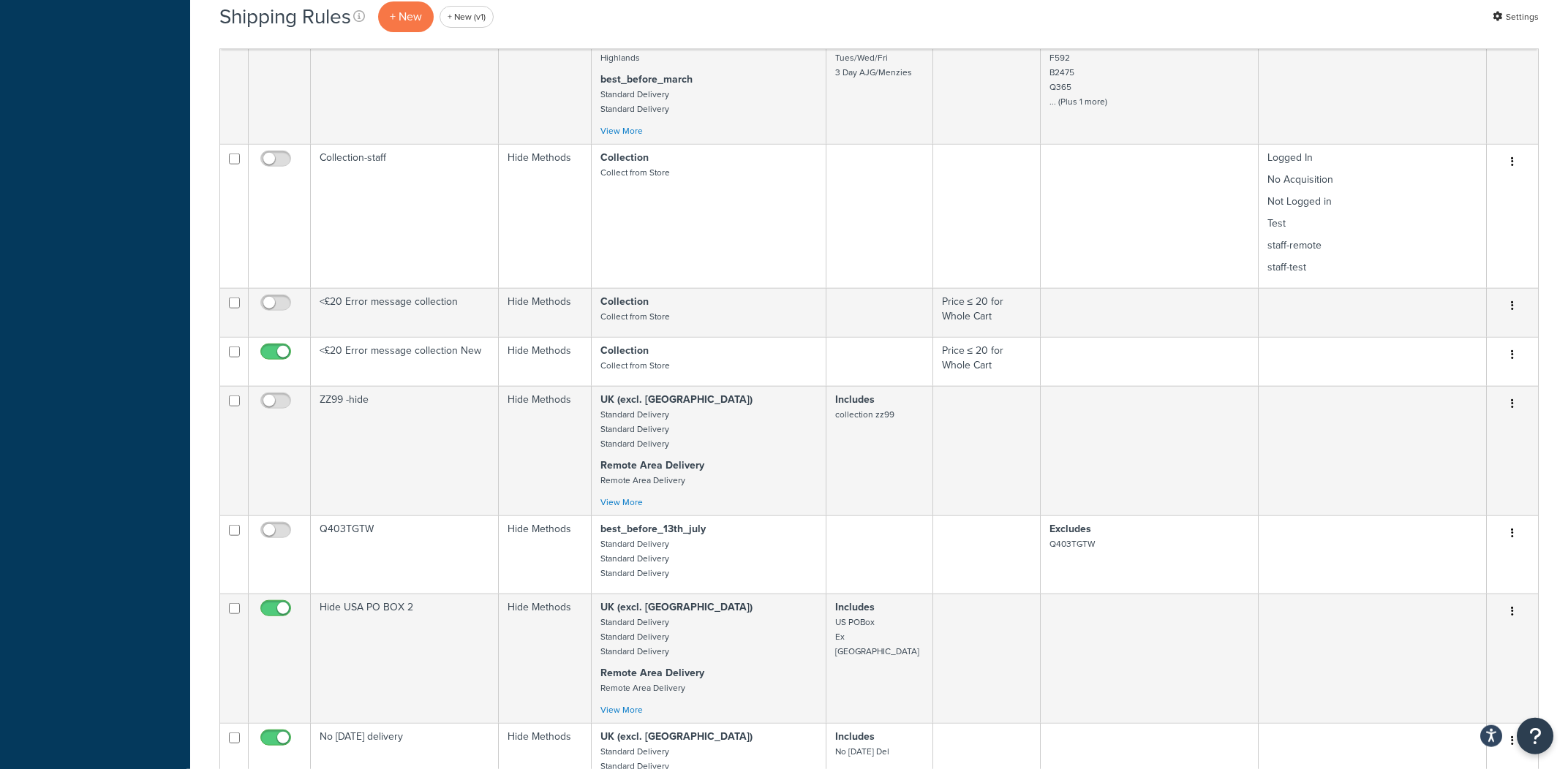
scroll to position [4322, 0]
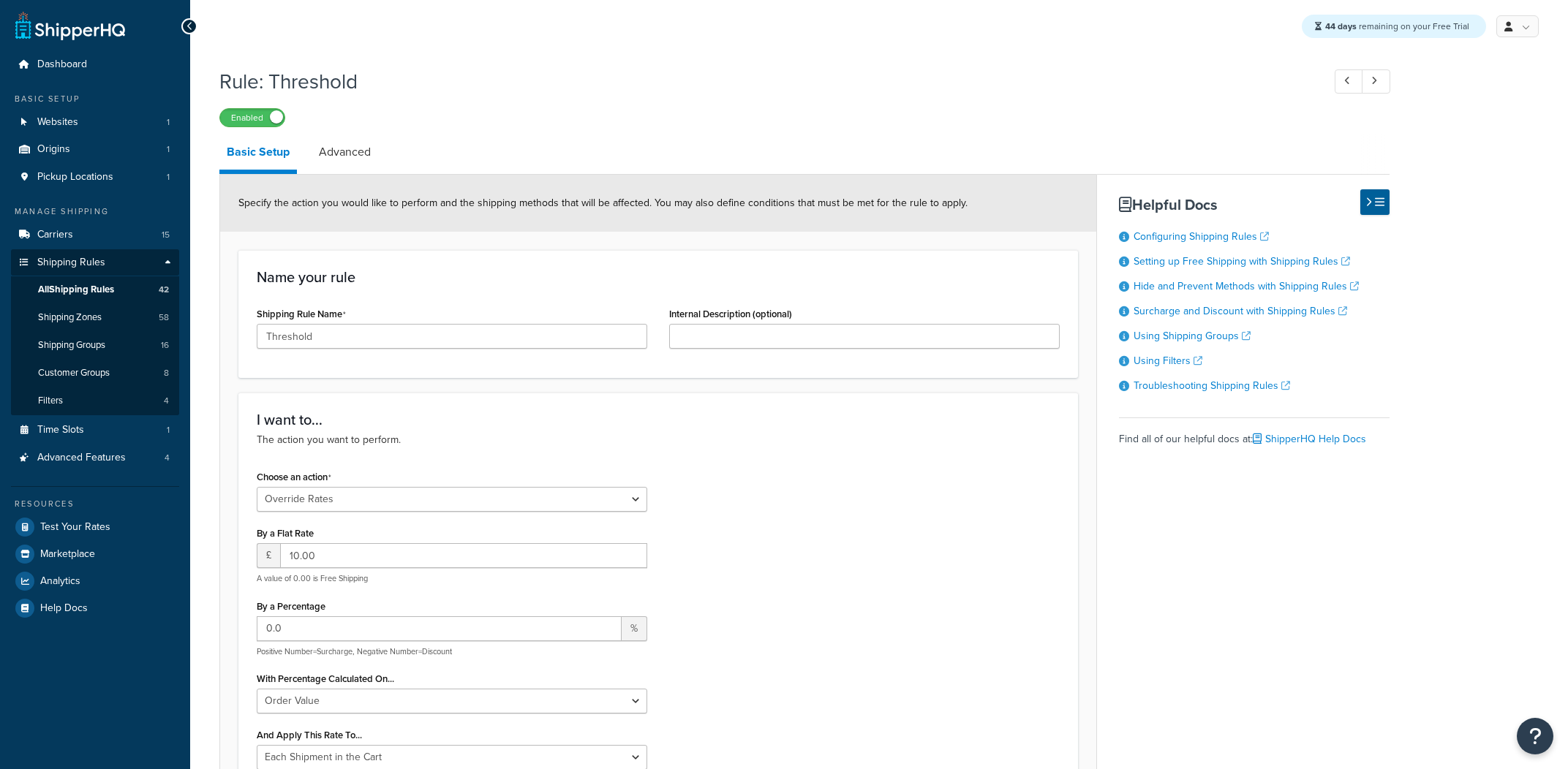
select select "OVERRIDE"
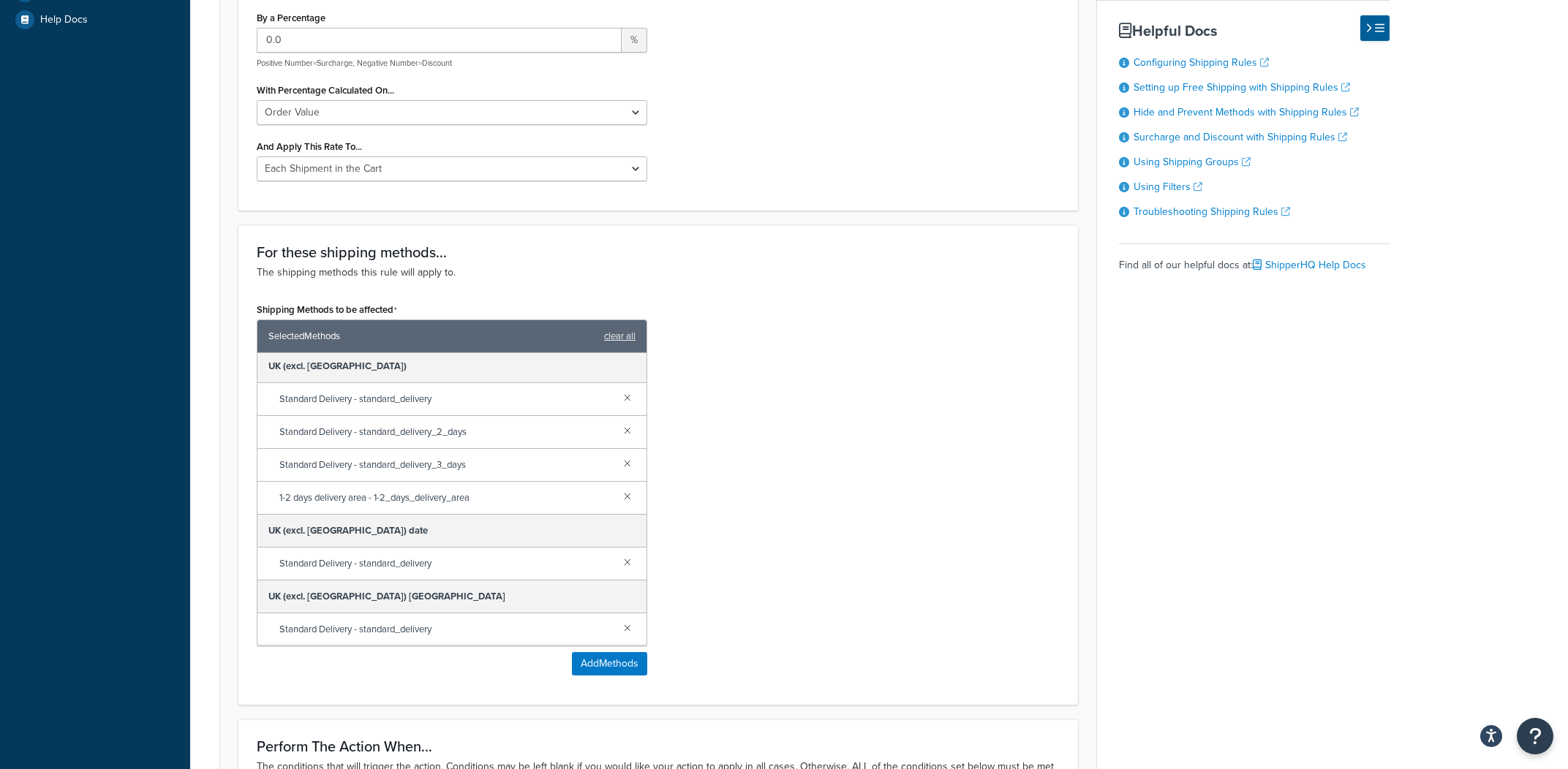
scroll to position [223, 0]
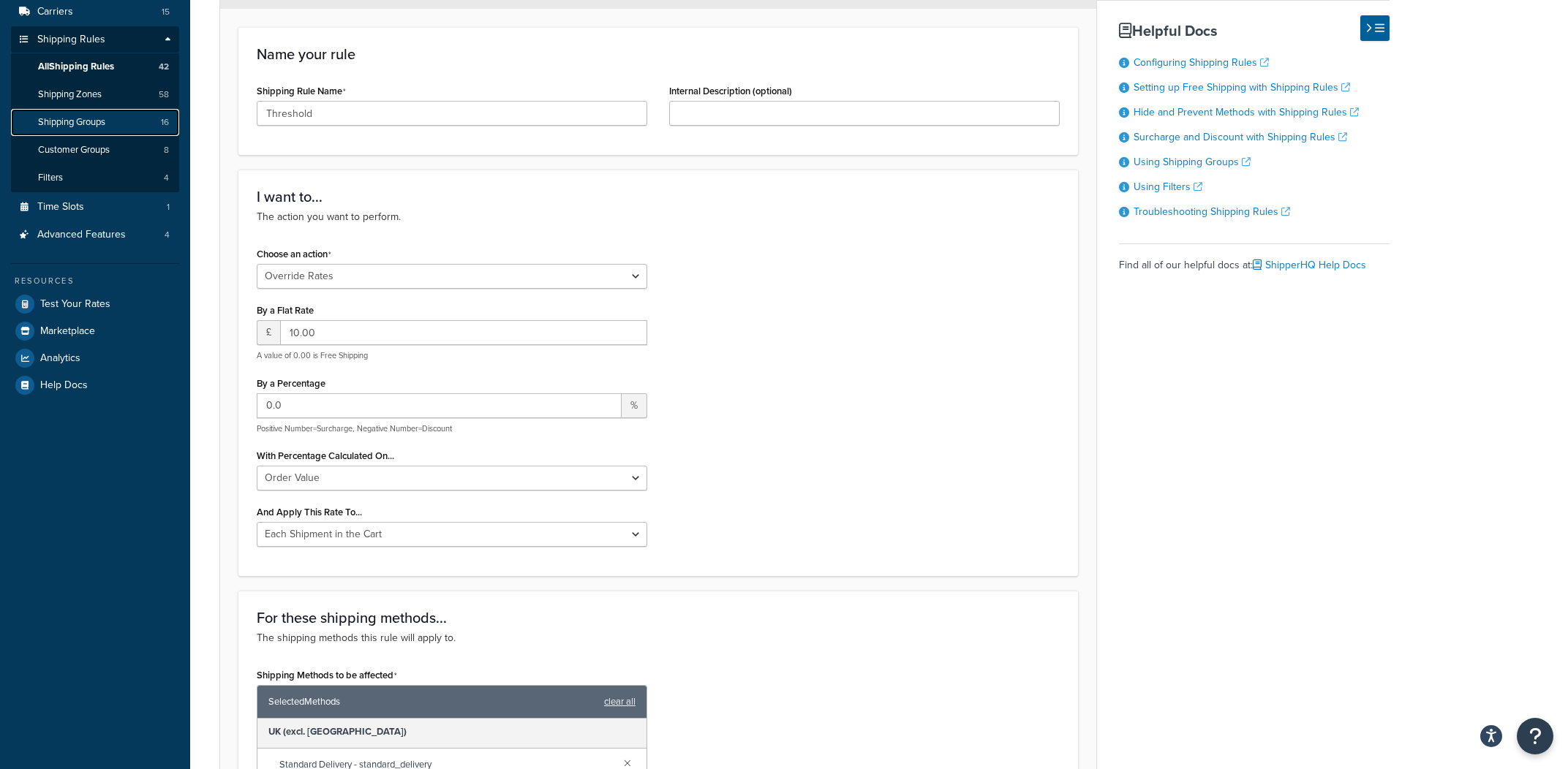
click at [124, 131] on link "Shipping Groups 16" at bounding box center [95, 122] width 168 height 27
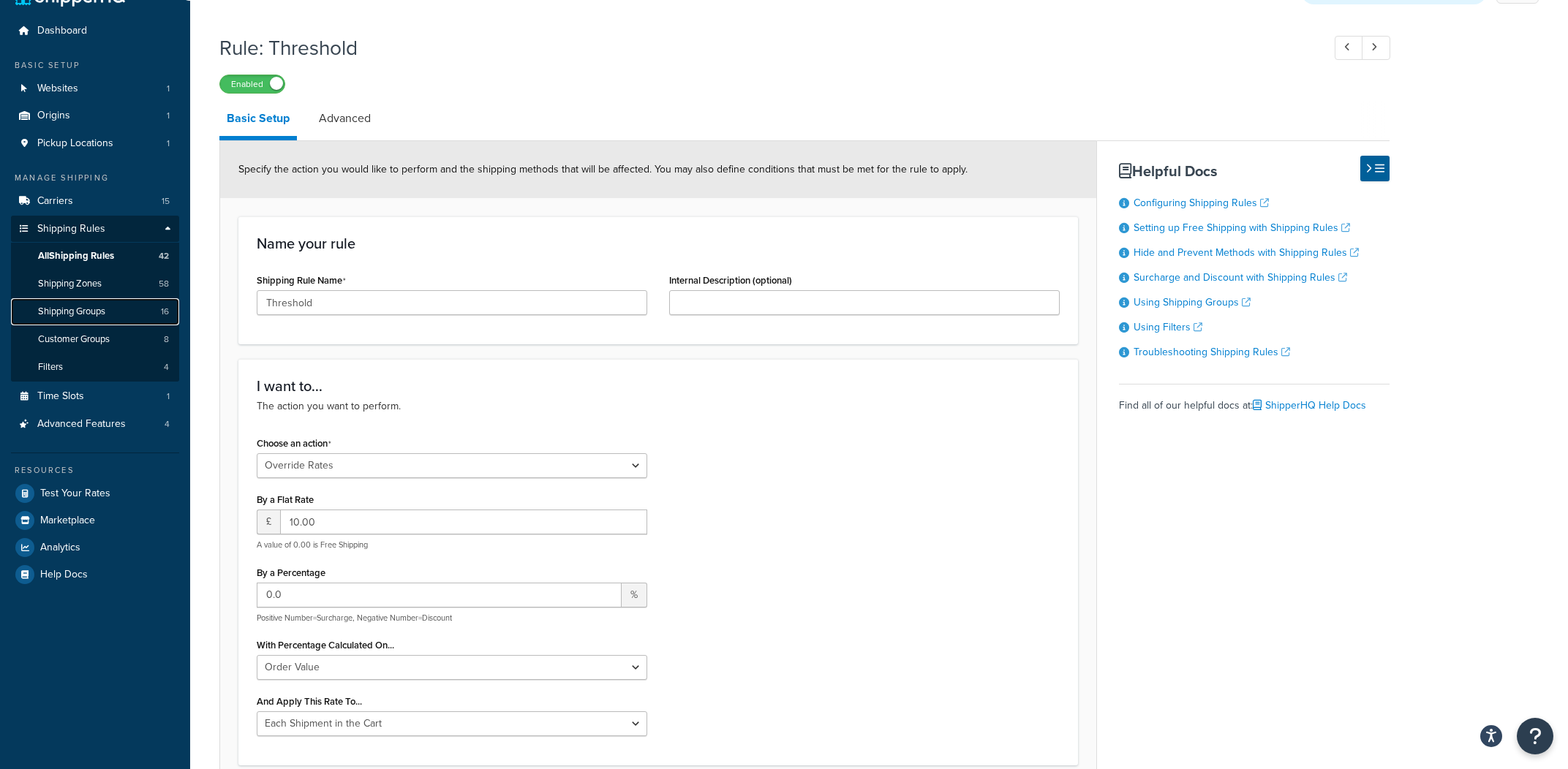
scroll to position [23, 0]
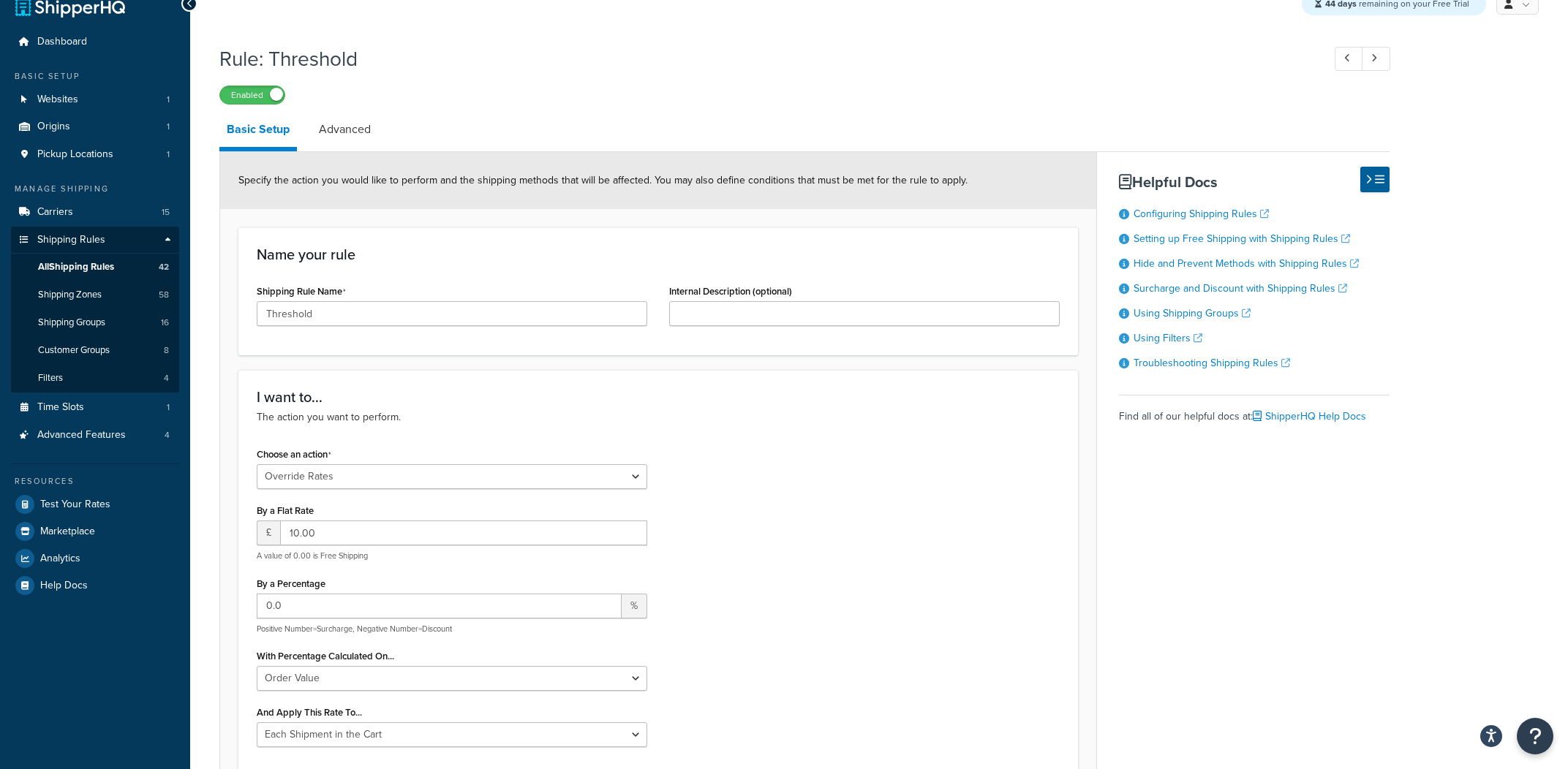
click at [303, 70] on h1 "Rule: Threshold" at bounding box center [764, 59] width 1089 height 29
copy h1 "Threshold"
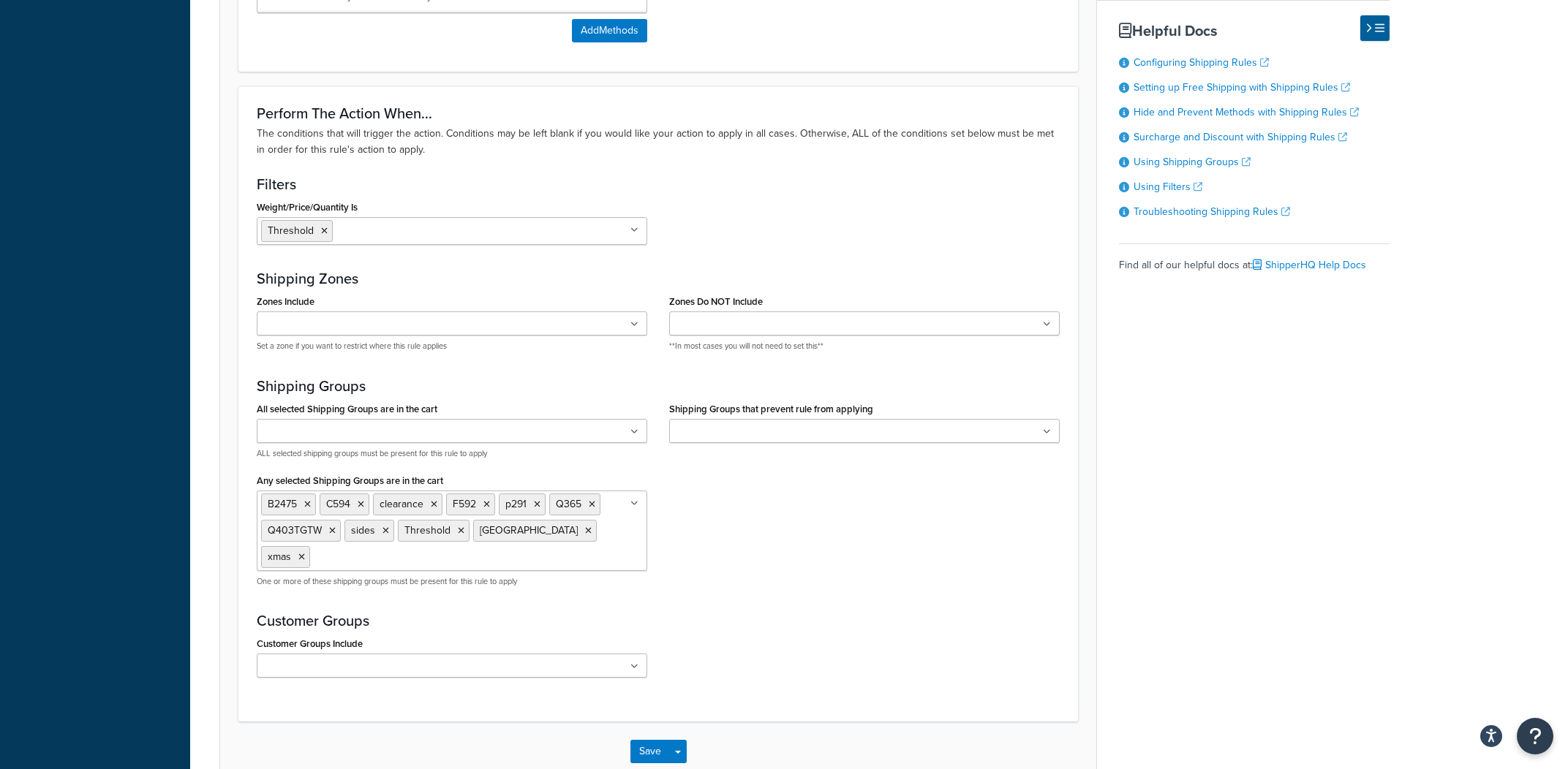
scroll to position [991, 0]
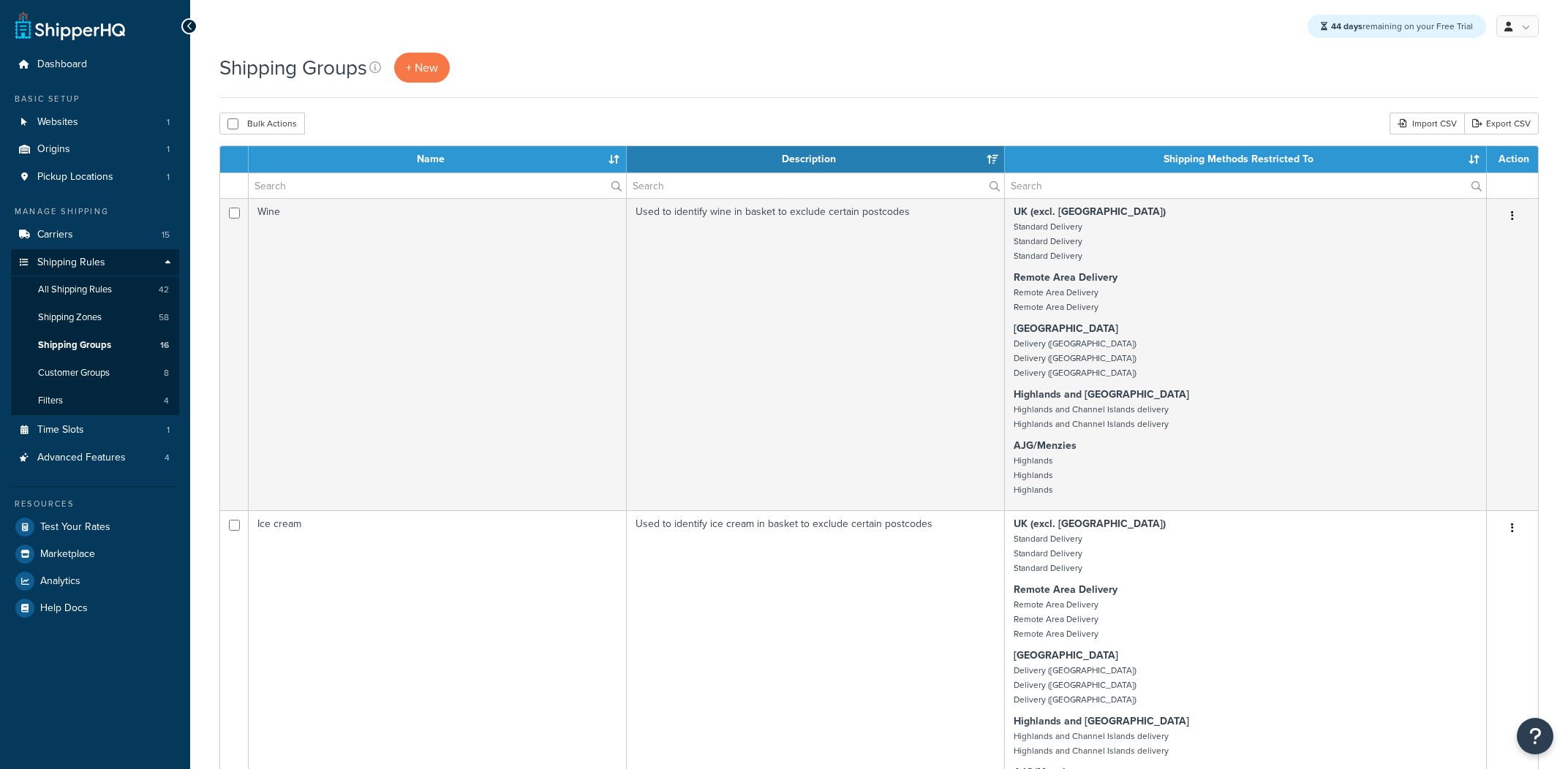
select select "15"
click at [99, 407] on link "Filters 4" at bounding box center [95, 401] width 168 height 27
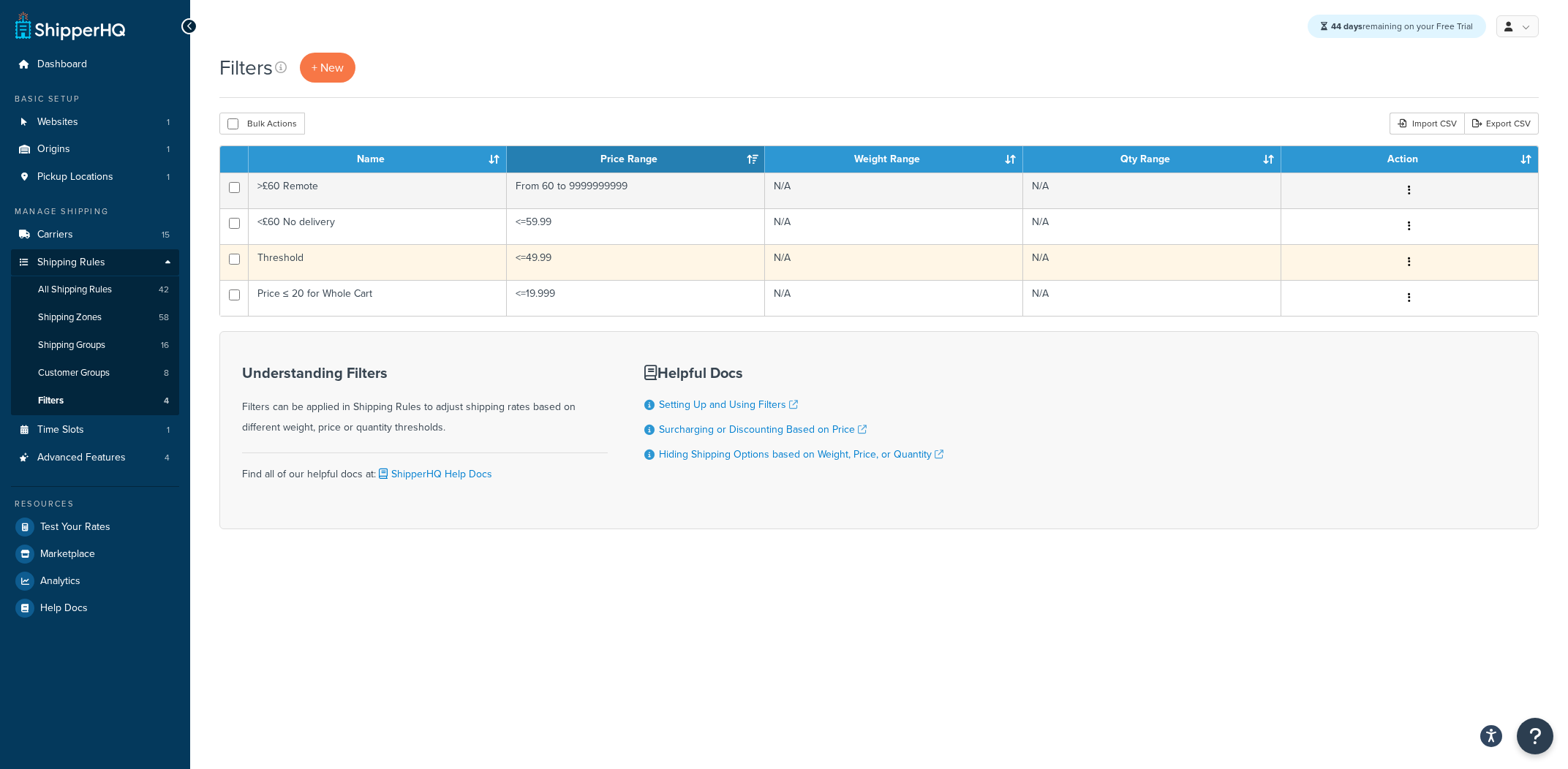
click at [405, 263] on td "Threshold" at bounding box center [377, 262] width 258 height 36
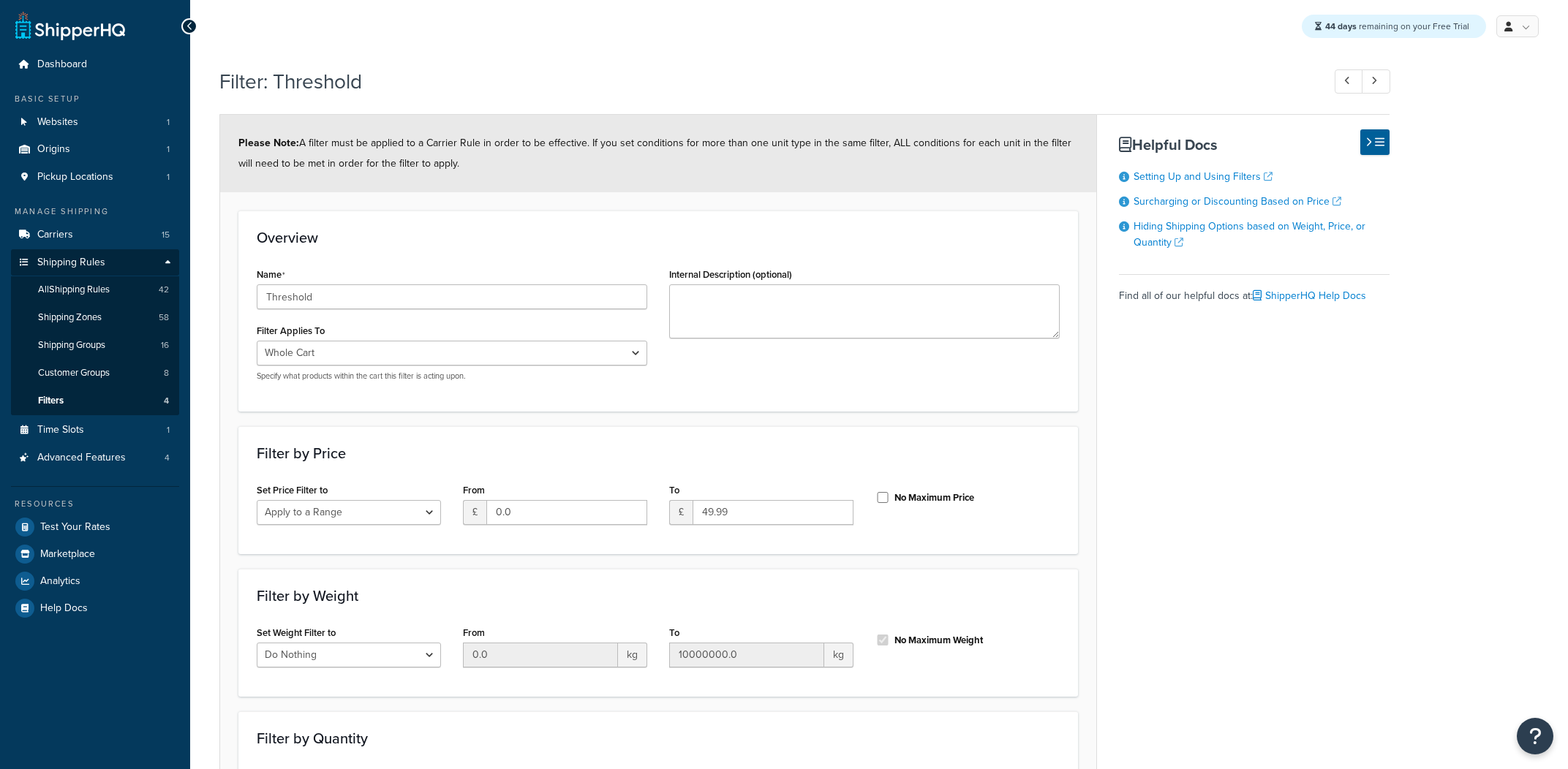
select select "range"
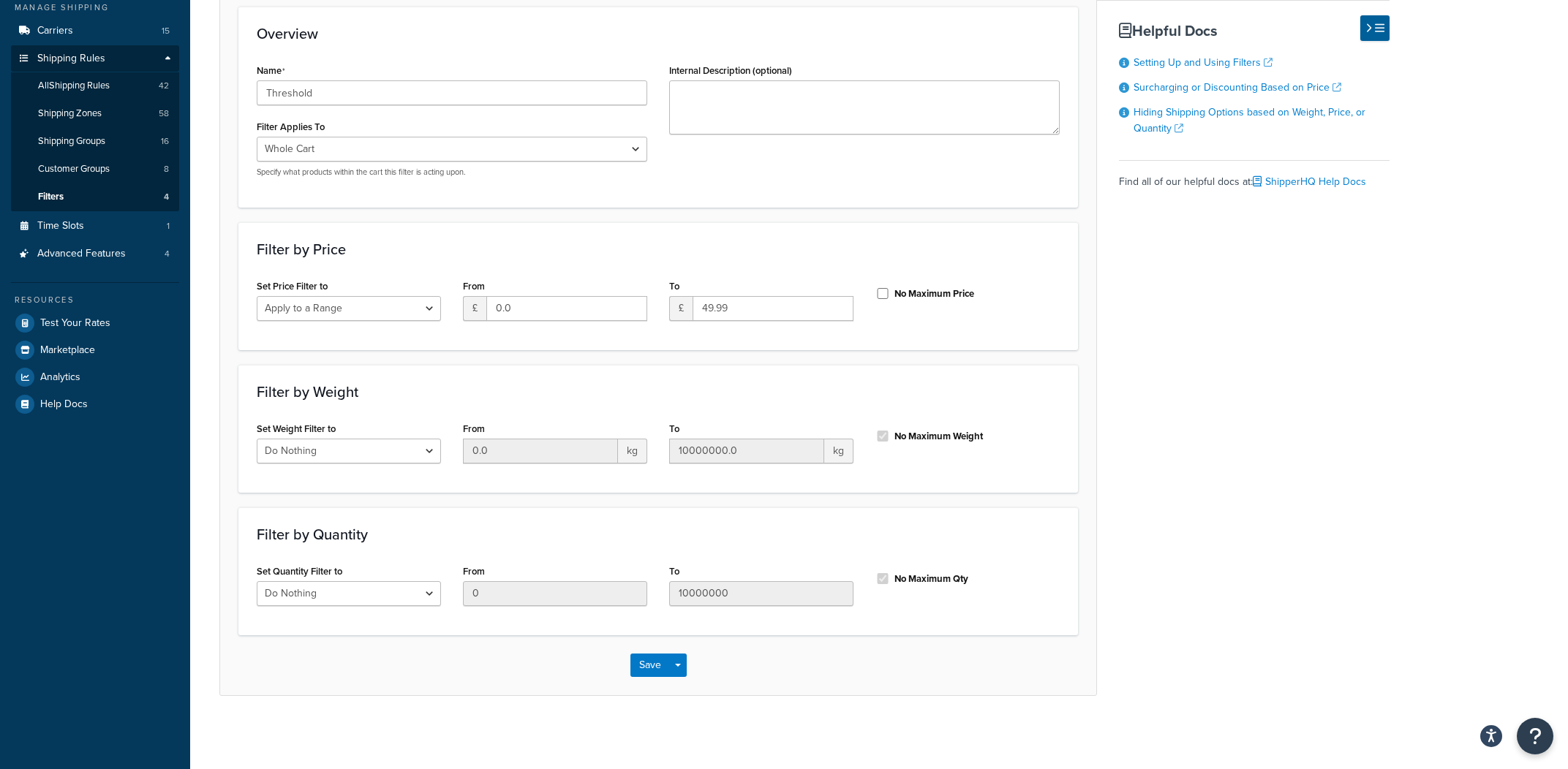
scroll to position [121, 0]
